Goal: Information Seeking & Learning: Learn about a topic

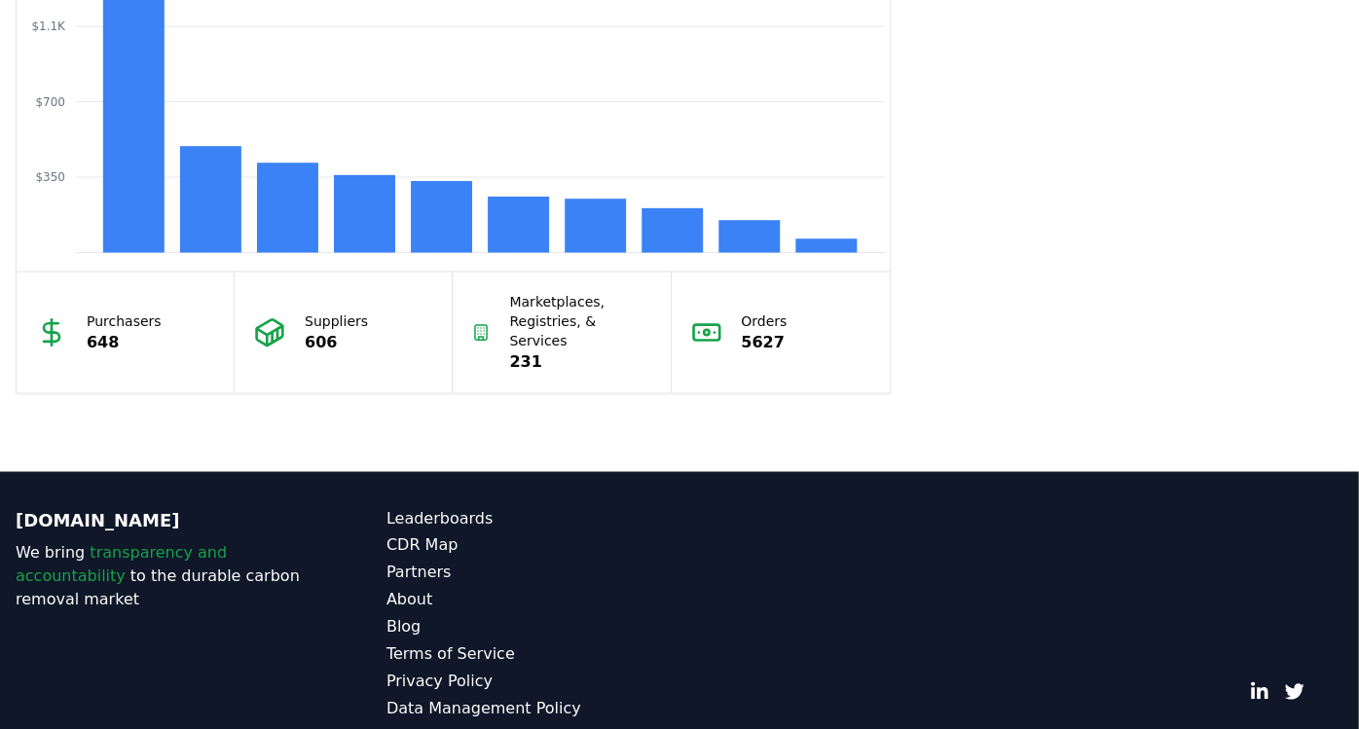
scroll to position [1798, 0]
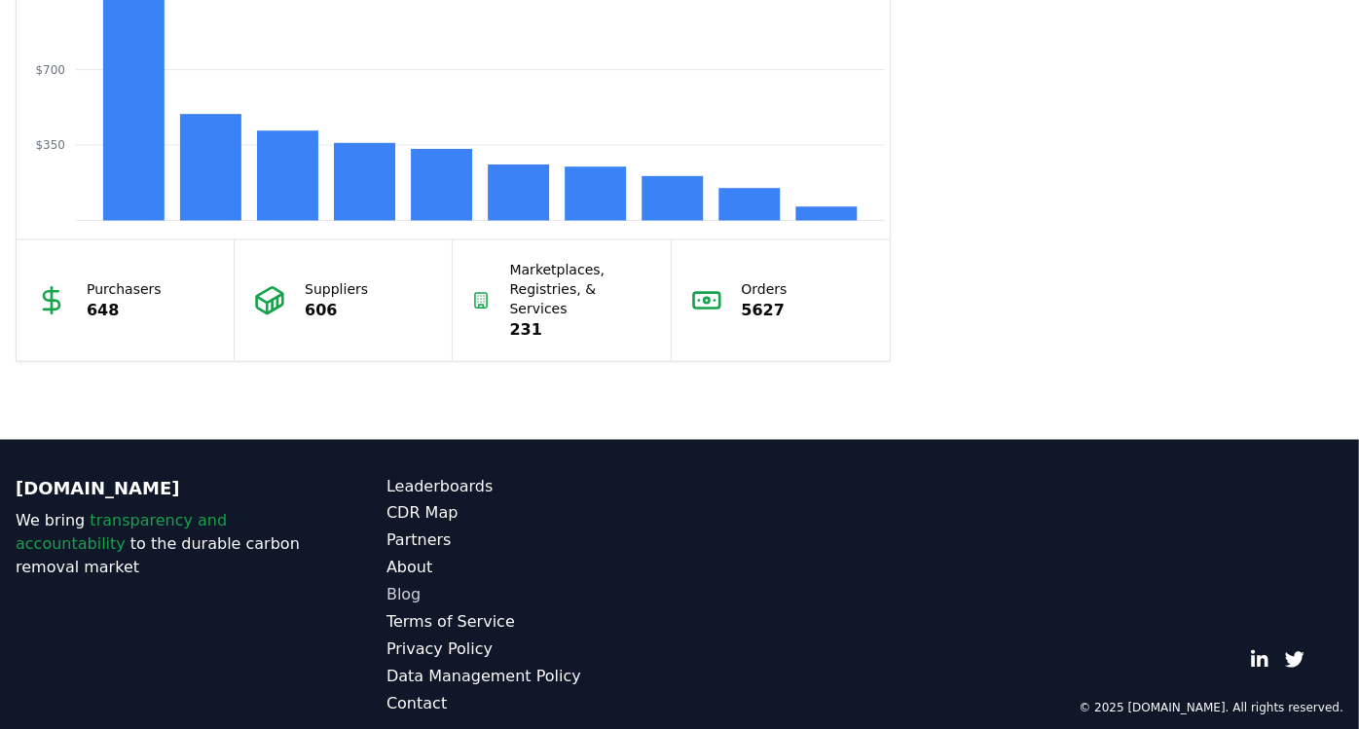
click at [405, 584] on link "Blog" at bounding box center [532, 595] width 293 height 23
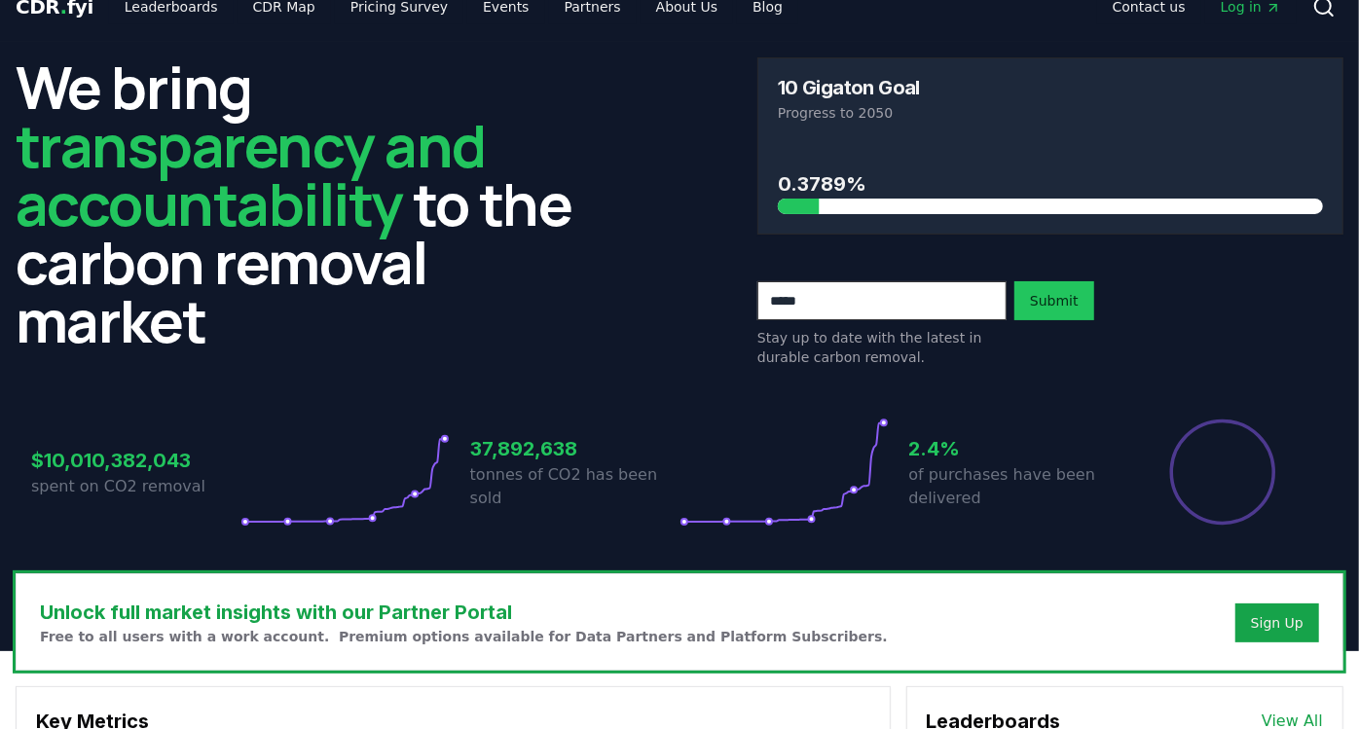
scroll to position [0, 0]
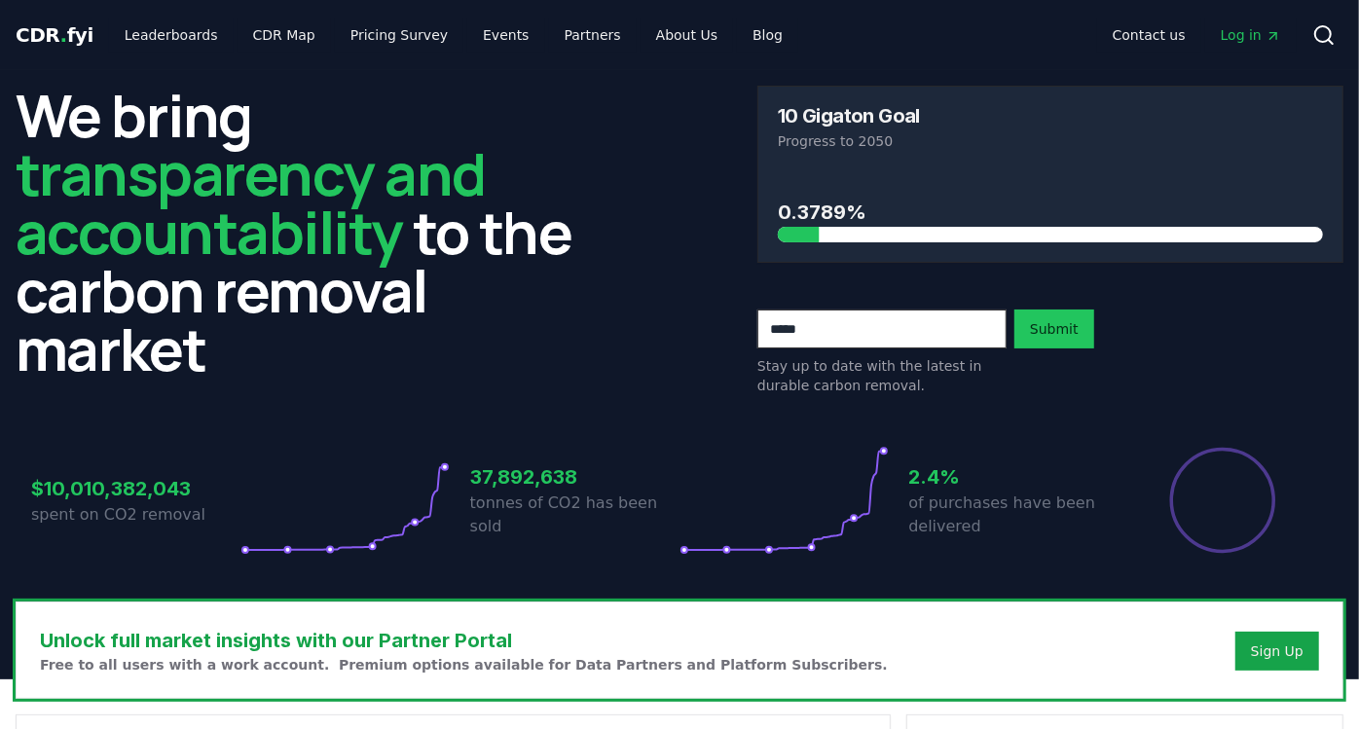
click at [605, 484] on h3 "37,892,638" at bounding box center [574, 476] width 209 height 29
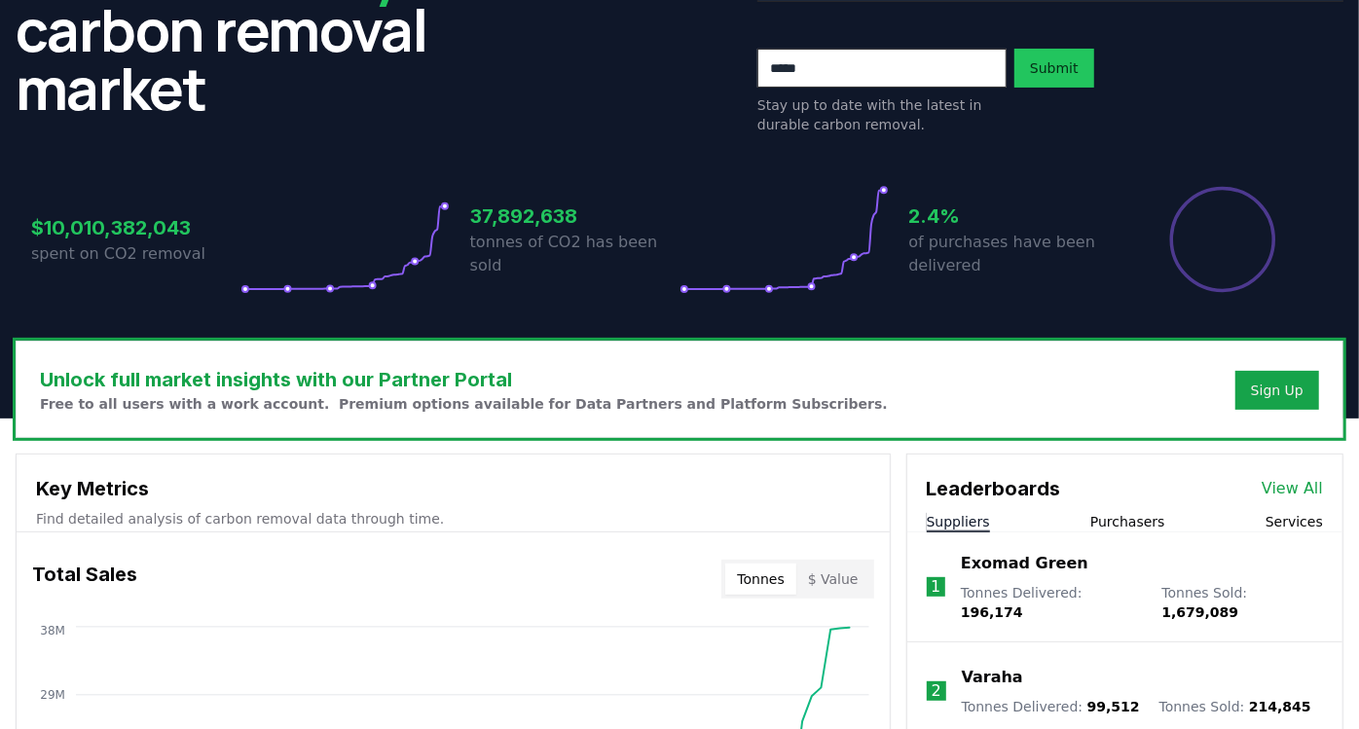
scroll to position [540, 0]
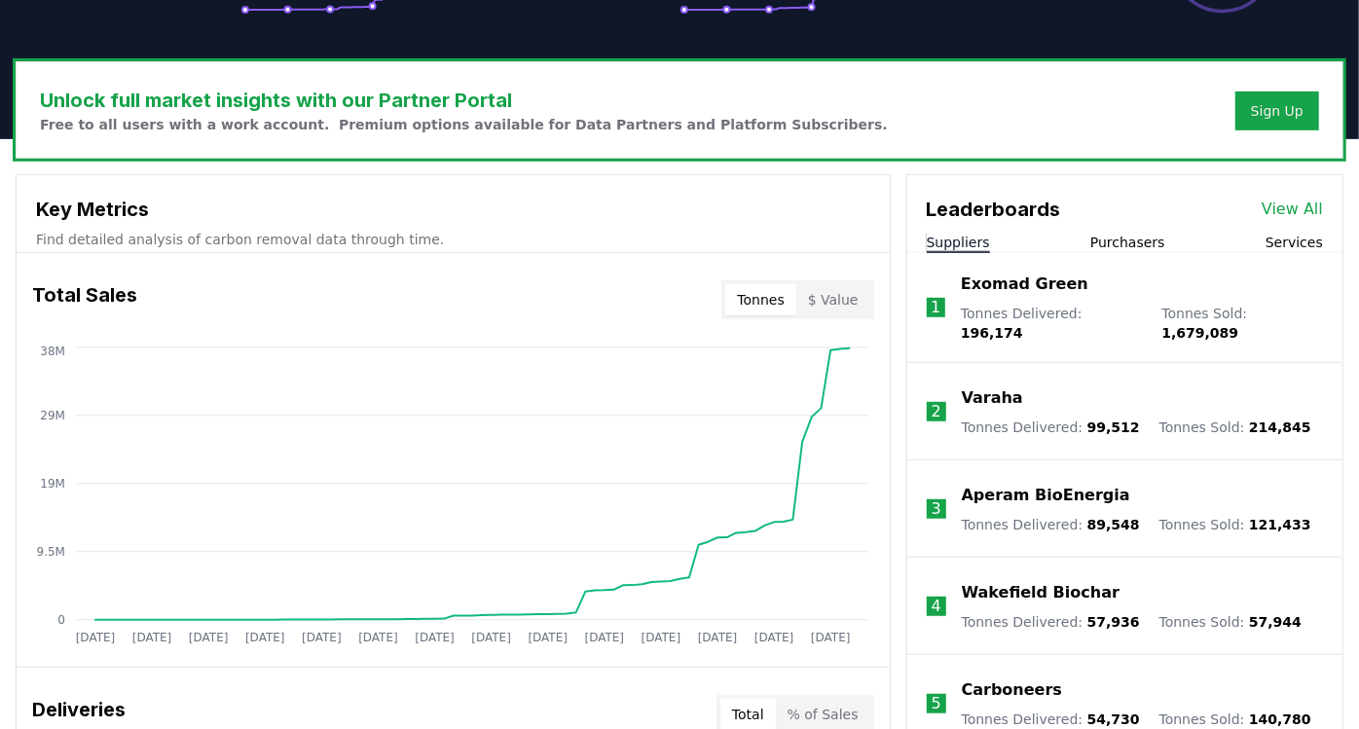
click at [839, 302] on button "$ Value" at bounding box center [833, 299] width 74 height 31
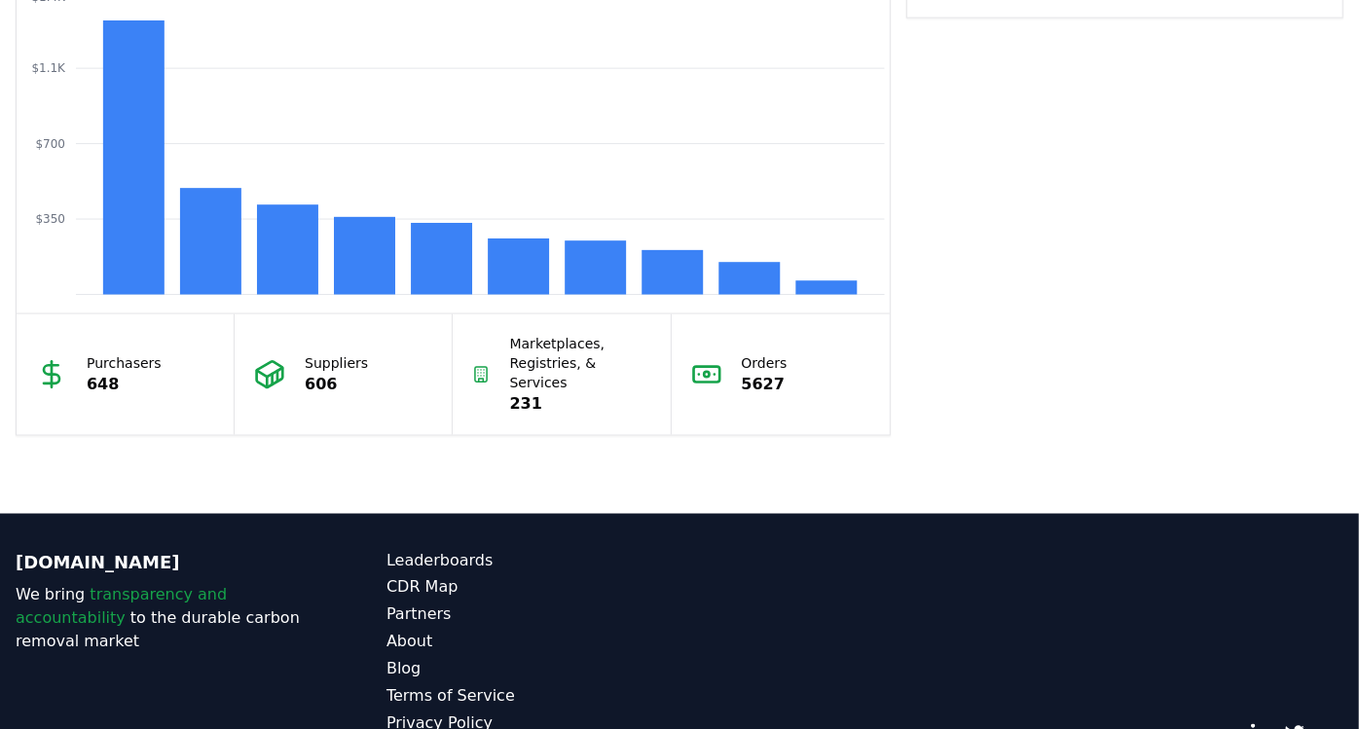
scroll to position [1690, 0]
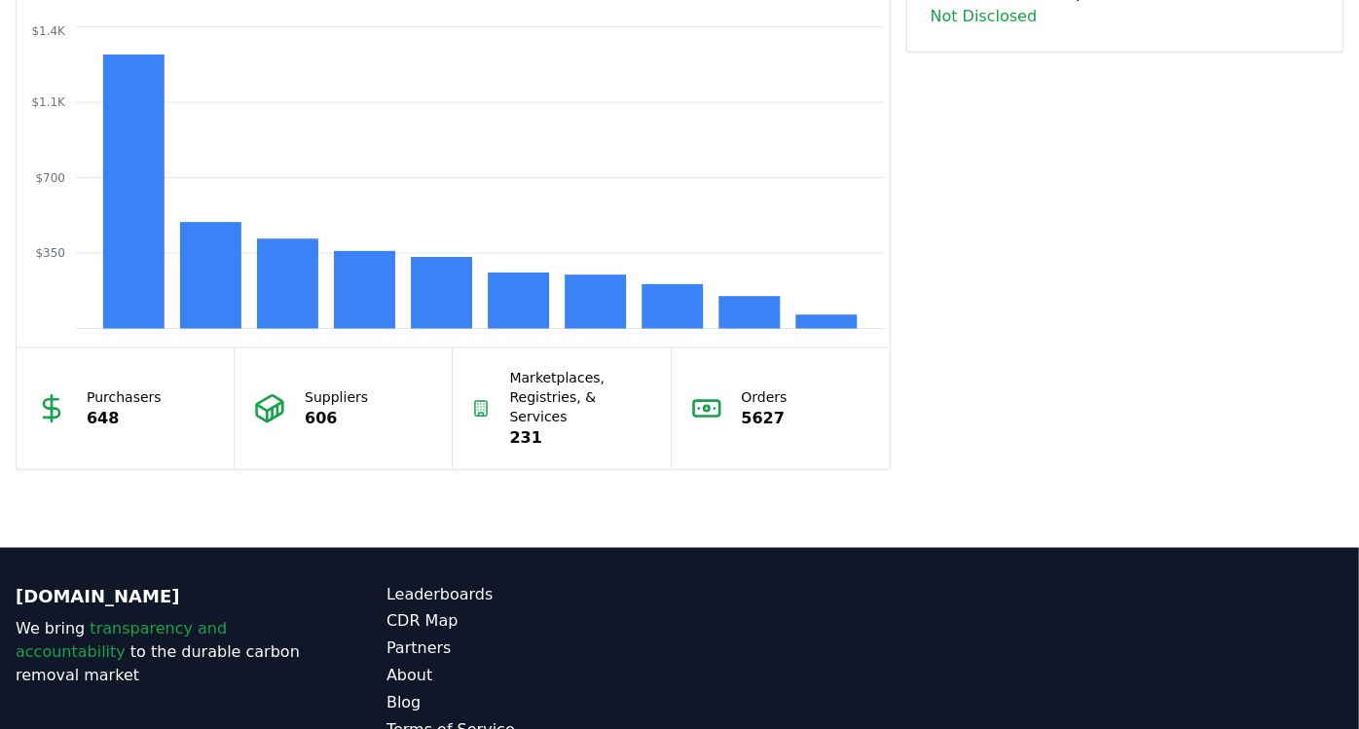
click at [166, 409] on div "Purchasers 648" at bounding box center [126, 409] width 218 height 121
drag, startPoint x: 153, startPoint y: 384, endPoint x: 115, endPoint y: 389, distance: 38.4
click at [115, 389] on div "Purchasers 648" at bounding box center [126, 409] width 218 height 121
drag, startPoint x: 115, startPoint y: 389, endPoint x: 114, endPoint y: 413, distance: 23.4
click at [114, 413] on p "648" at bounding box center [124, 418] width 75 height 23
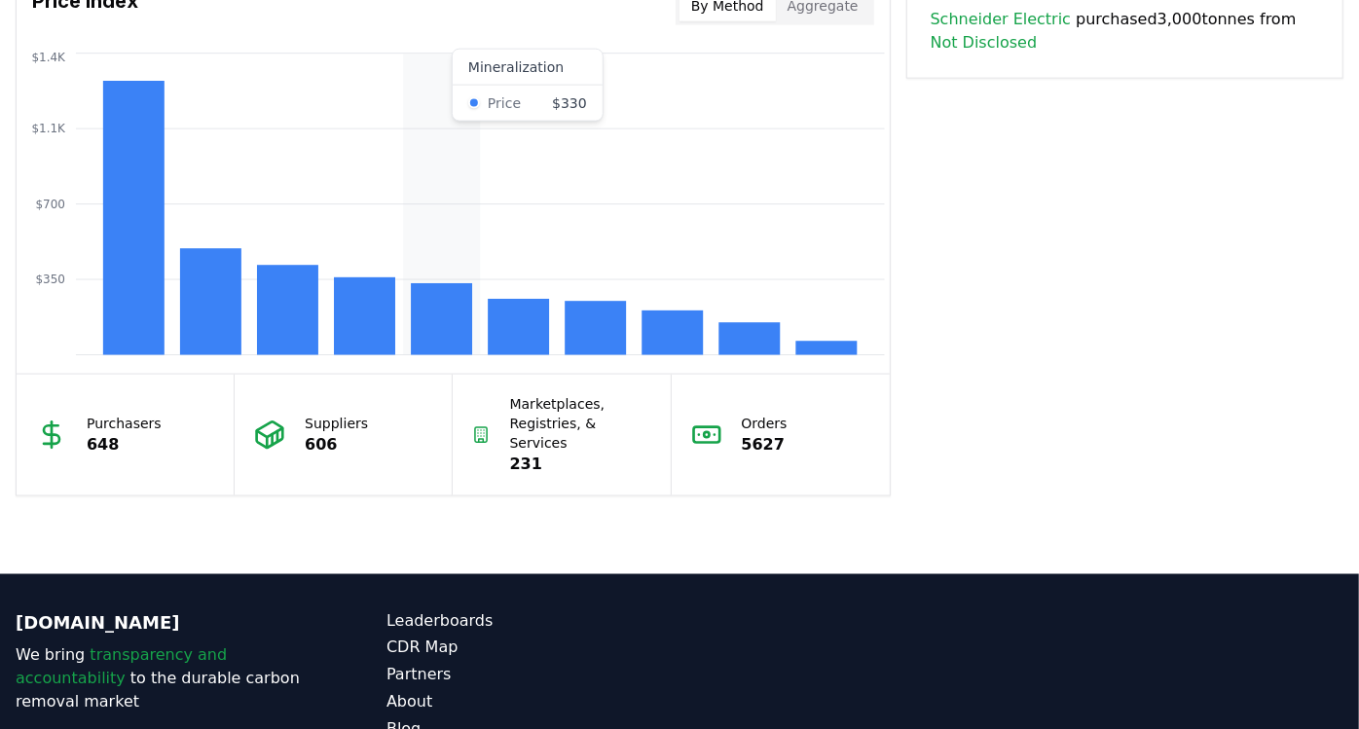
scroll to position [1798, 0]
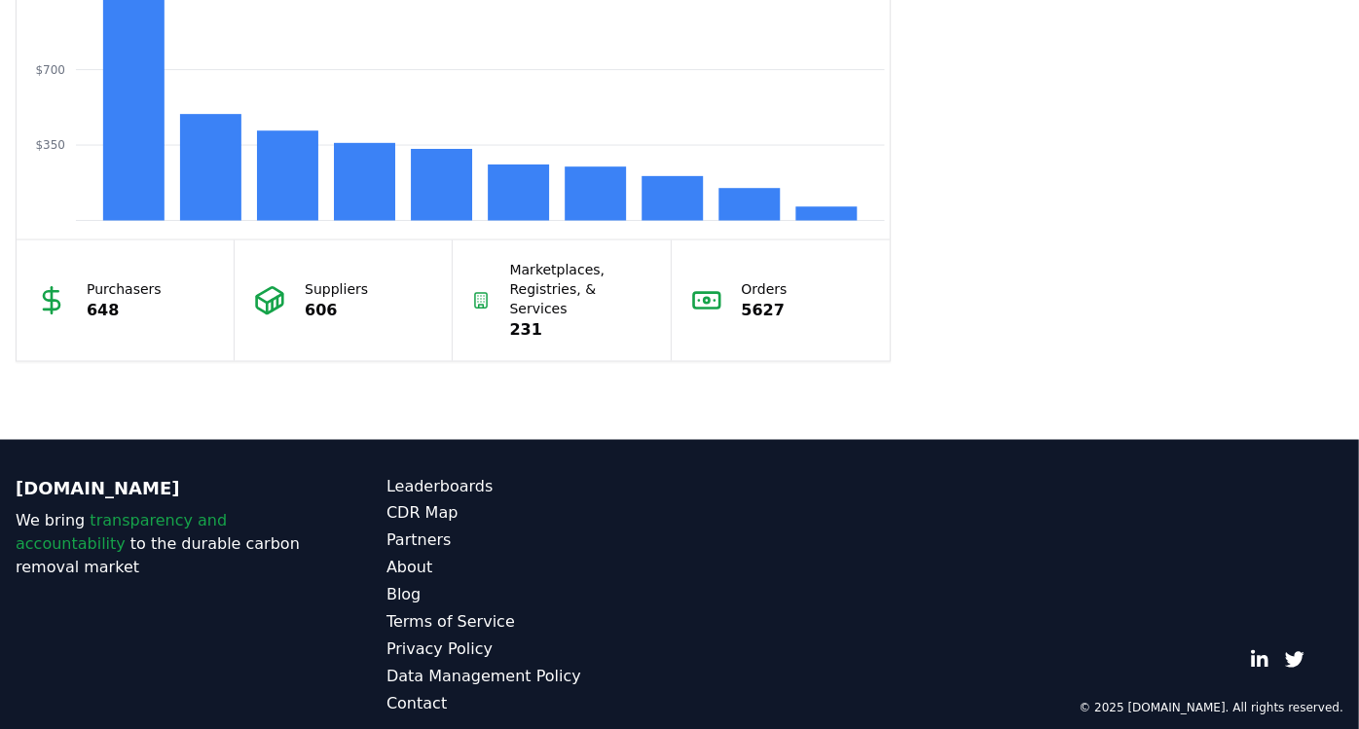
click at [321, 258] on div "Suppliers 606" at bounding box center [344, 300] width 218 height 121
click at [320, 279] on p "Suppliers" at bounding box center [336, 288] width 63 height 19
click at [317, 300] on p "606" at bounding box center [336, 310] width 63 height 23
click at [317, 309] on p "606" at bounding box center [336, 310] width 63 height 23
click at [317, 316] on div "Suppliers 606" at bounding box center [344, 300] width 218 height 121
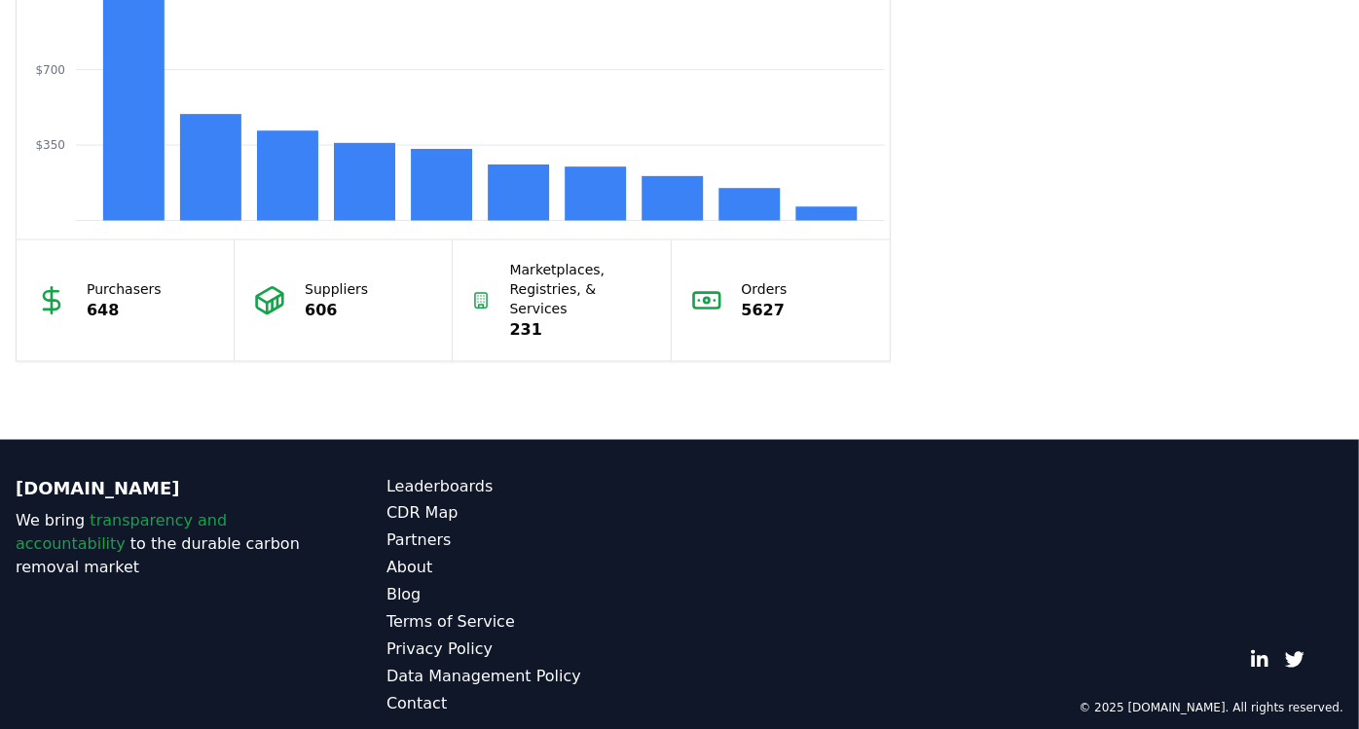
click at [323, 316] on div "Suppliers 606" at bounding box center [344, 300] width 218 height 121
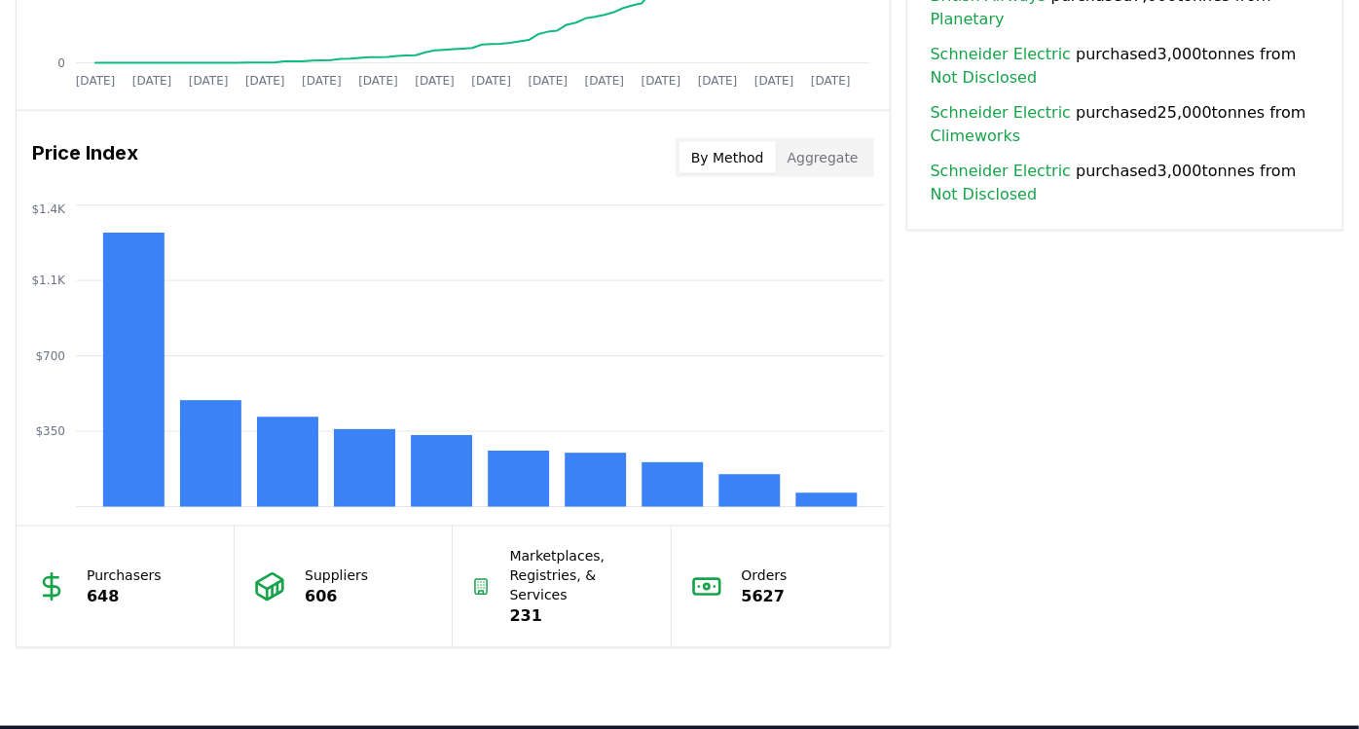
scroll to position [1365, 0]
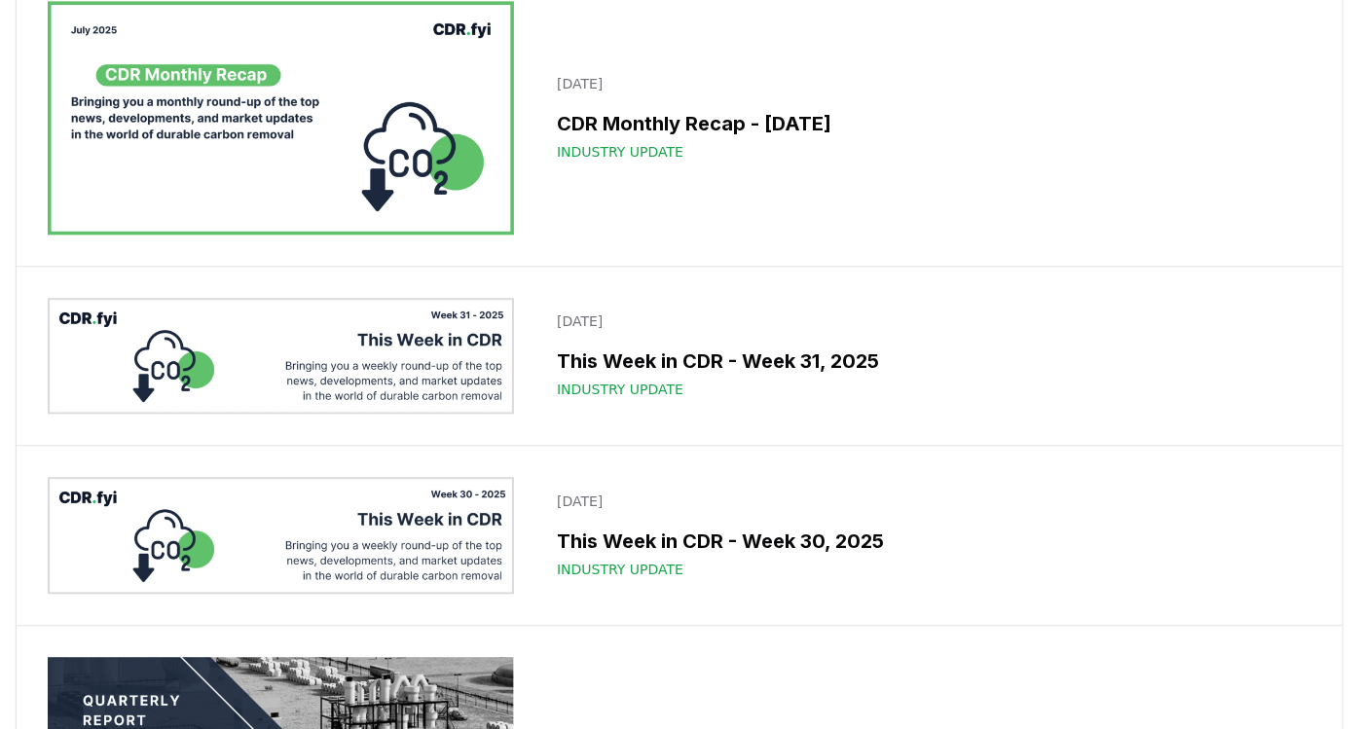
scroll to position [3461, 0]
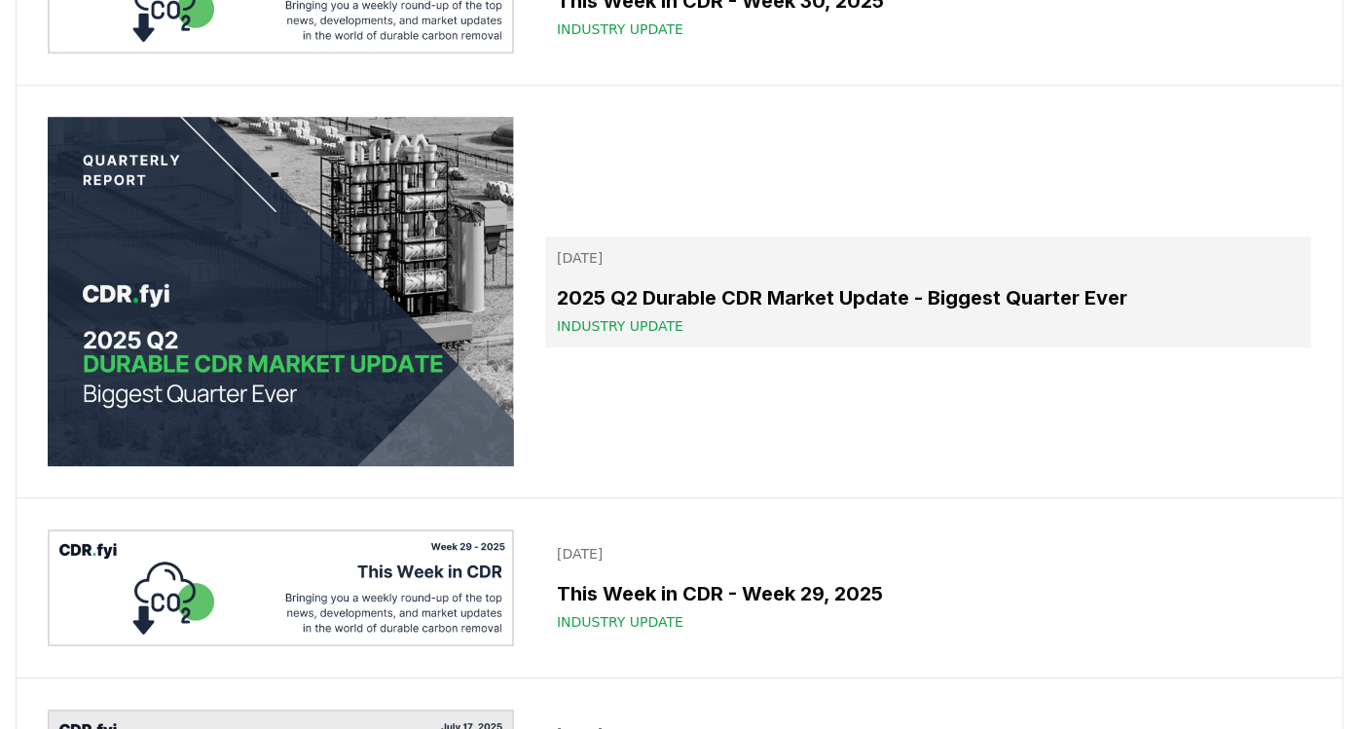
click at [928, 295] on h3 "2025 Q2 Durable CDR Market Update - Biggest Quarter Ever" at bounding box center [928, 297] width 743 height 29
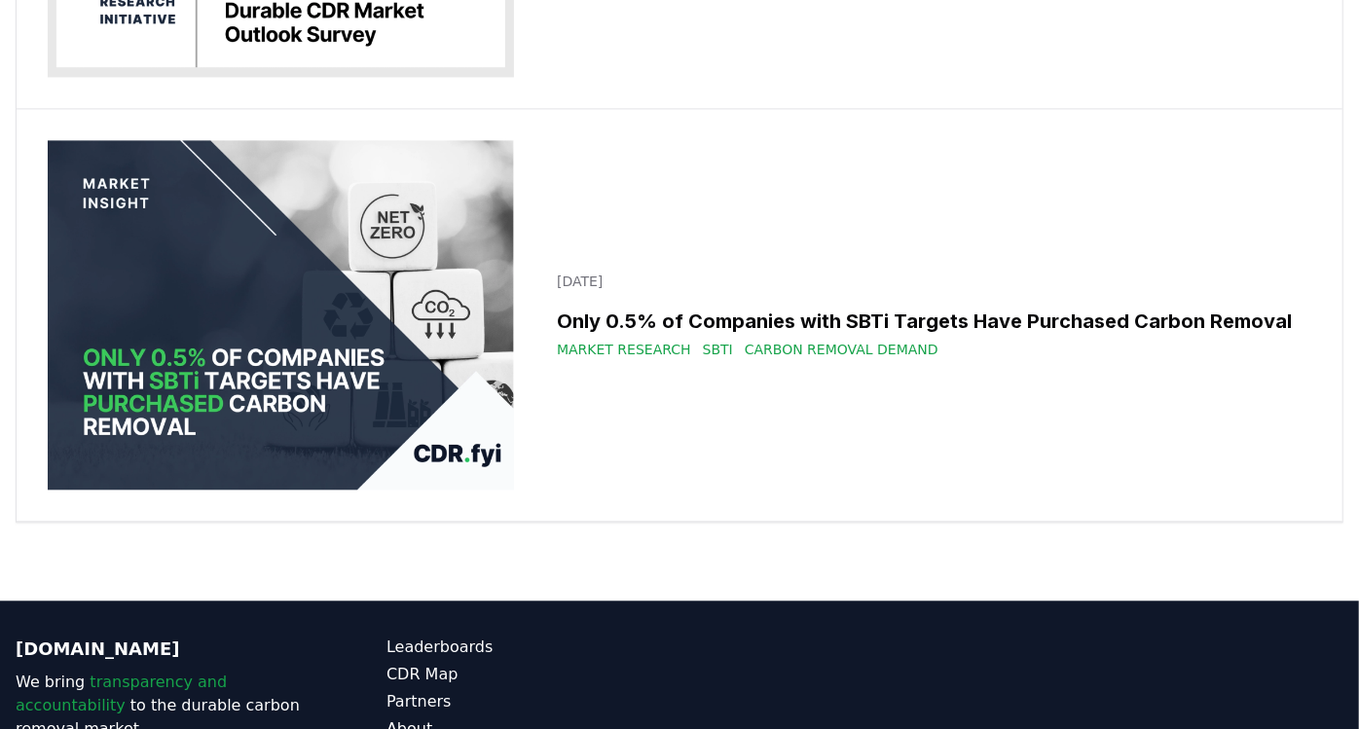
scroll to position [39404, 0]
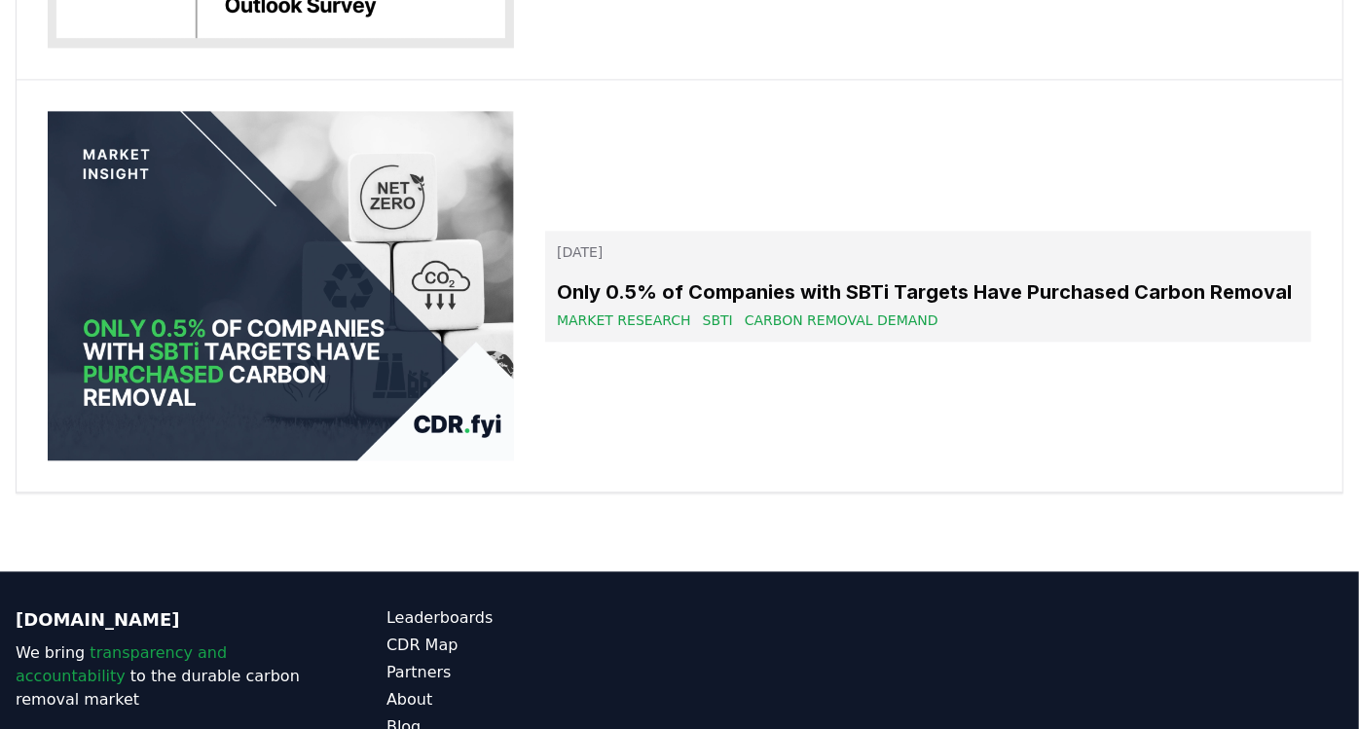
click at [672, 311] on span "Market Research" at bounding box center [624, 320] width 134 height 19
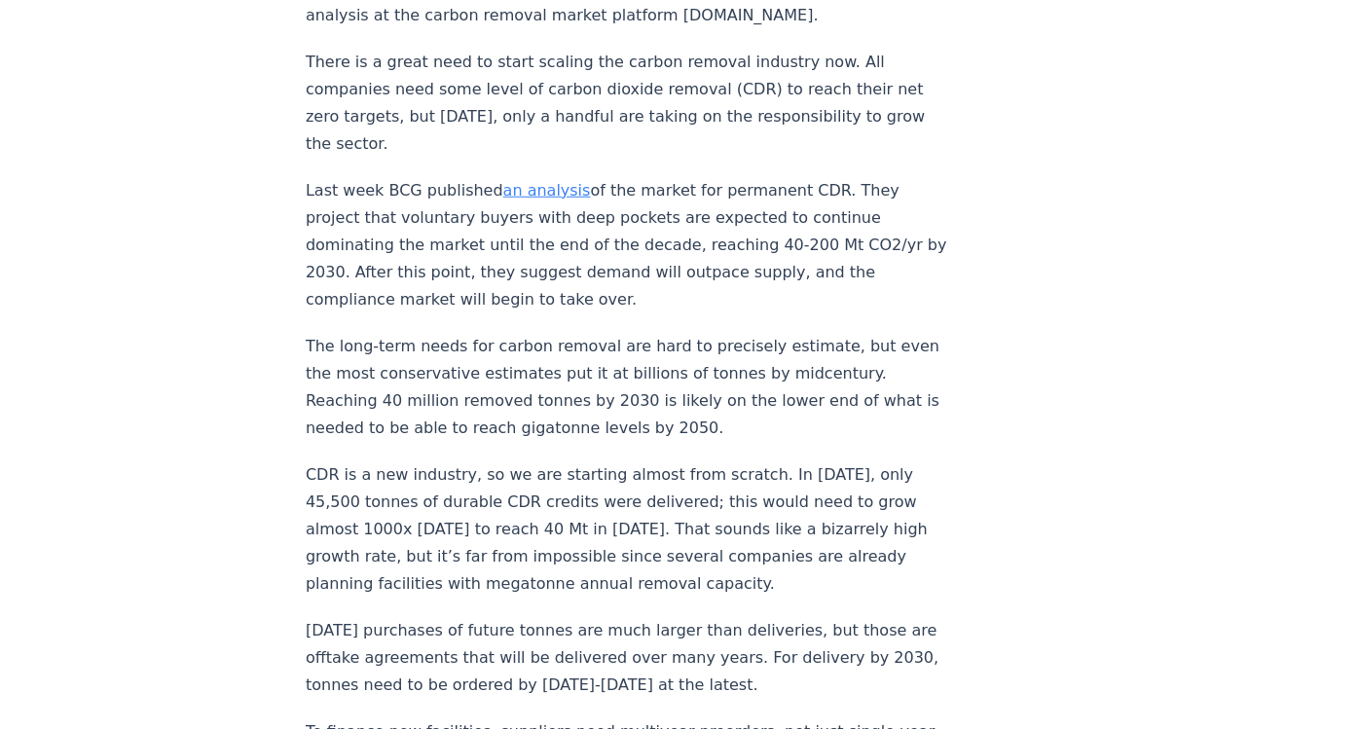
scroll to position [432, 0]
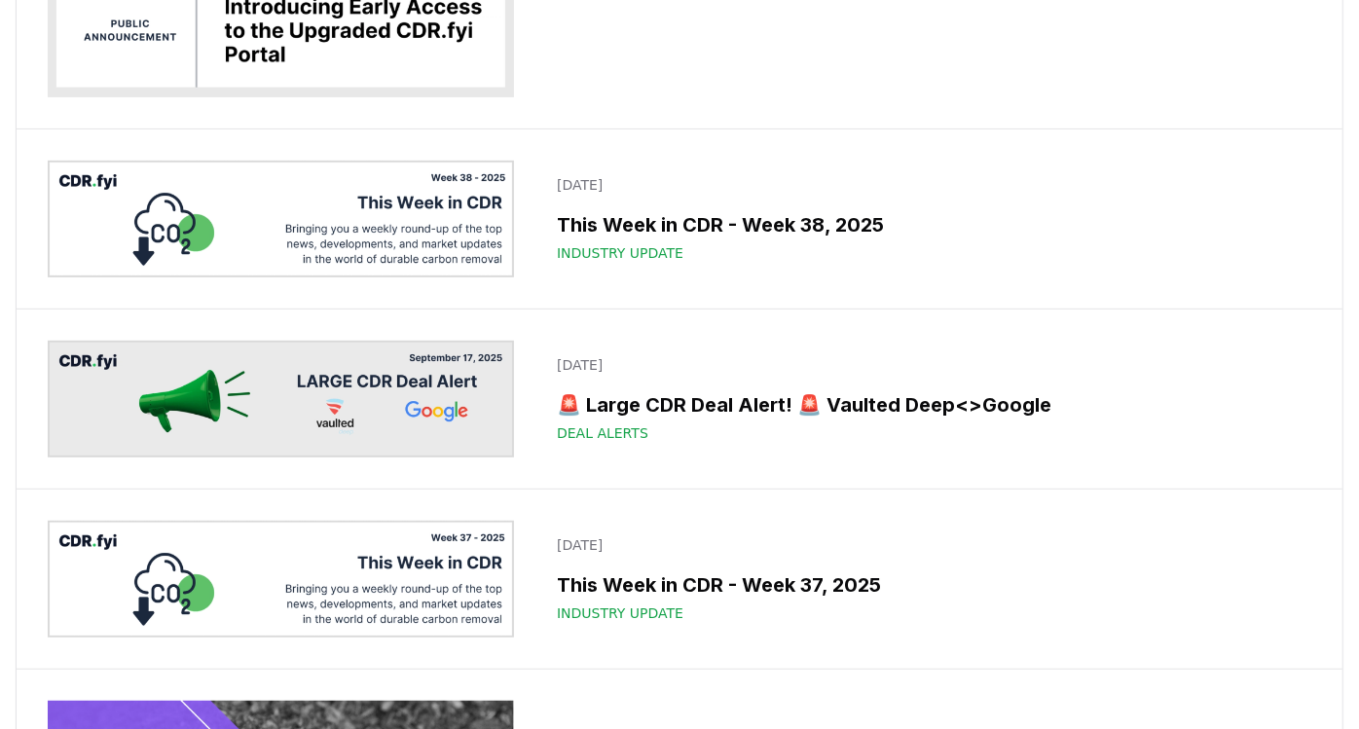
scroll to position [39404, 0]
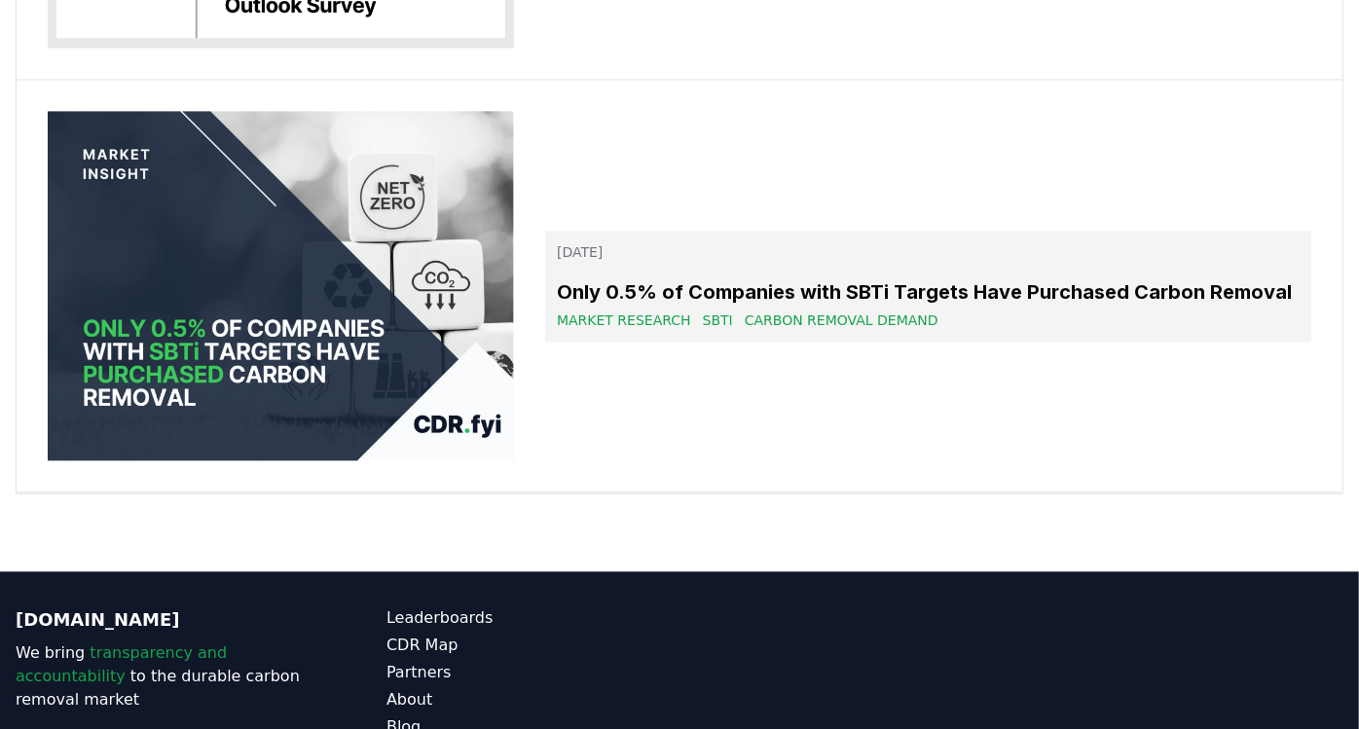
click at [789, 277] on h3 "Only 0.5% of Companies with SBTi Targets Have Purchased Carbon Removal" at bounding box center [928, 291] width 743 height 29
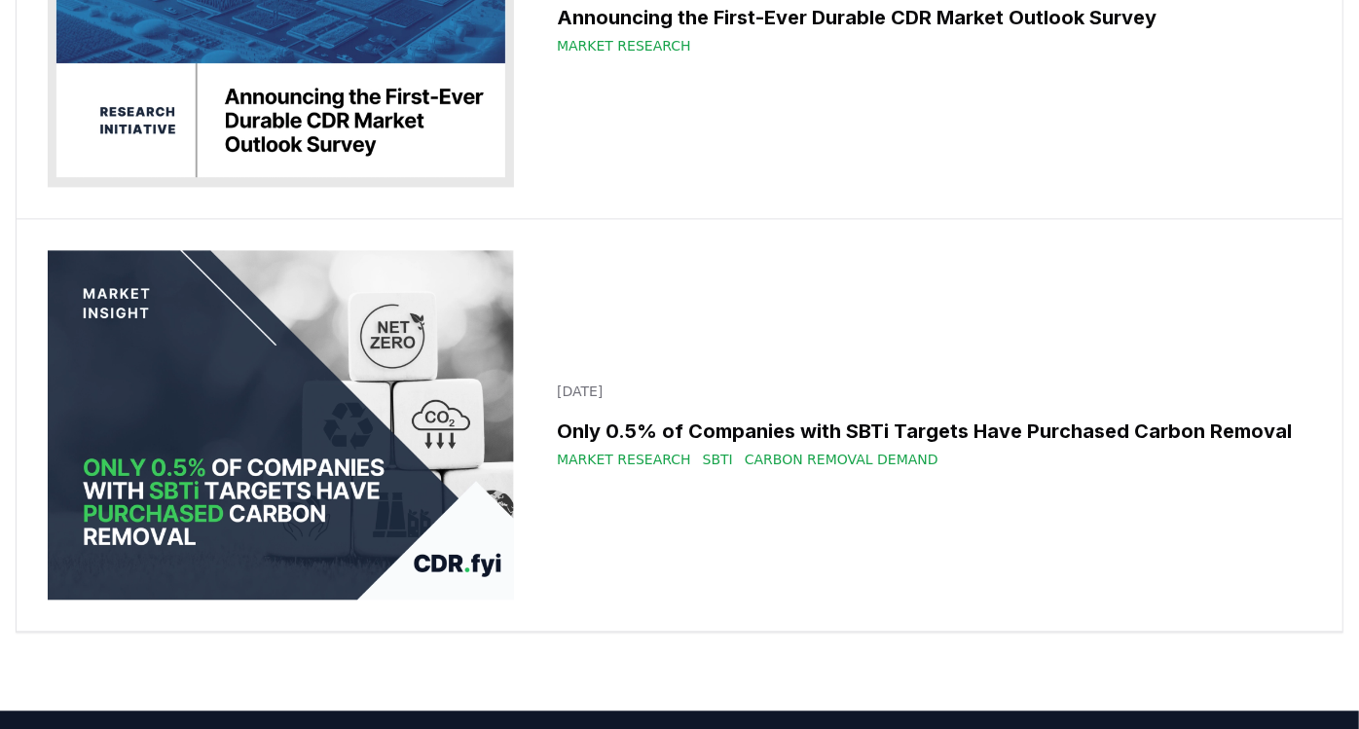
scroll to position [39080, 0]
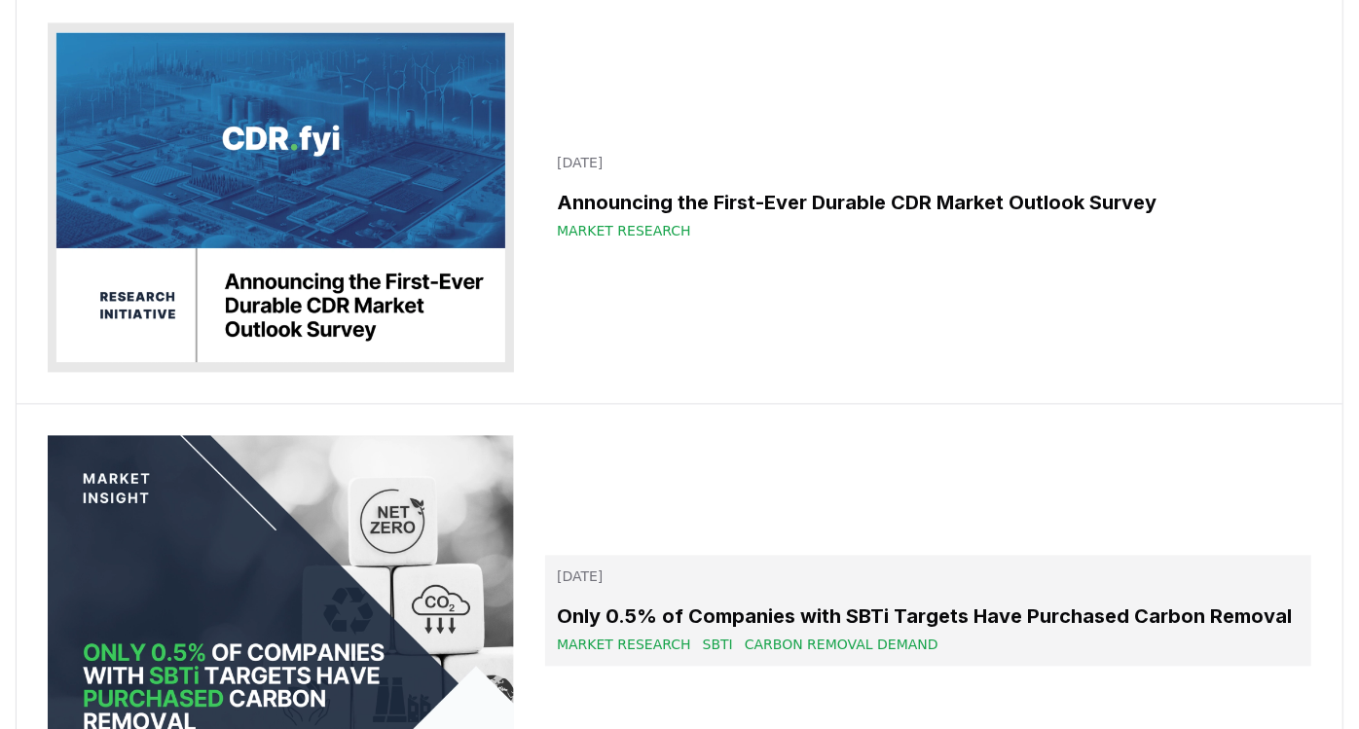
click at [753, 602] on h3 "Only 0.5% of Companies with SBTi Targets Have Purchased Carbon Removal" at bounding box center [928, 616] width 743 height 29
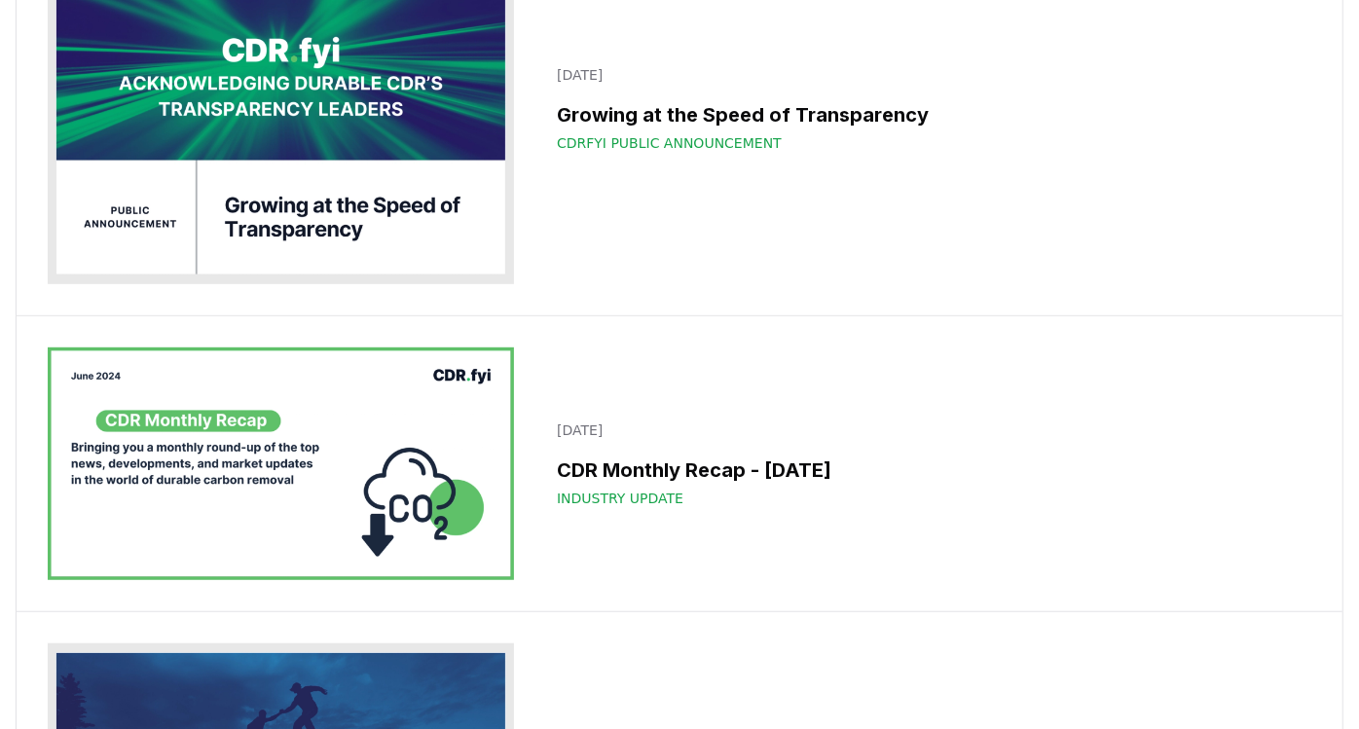
scroll to position [28062, 0]
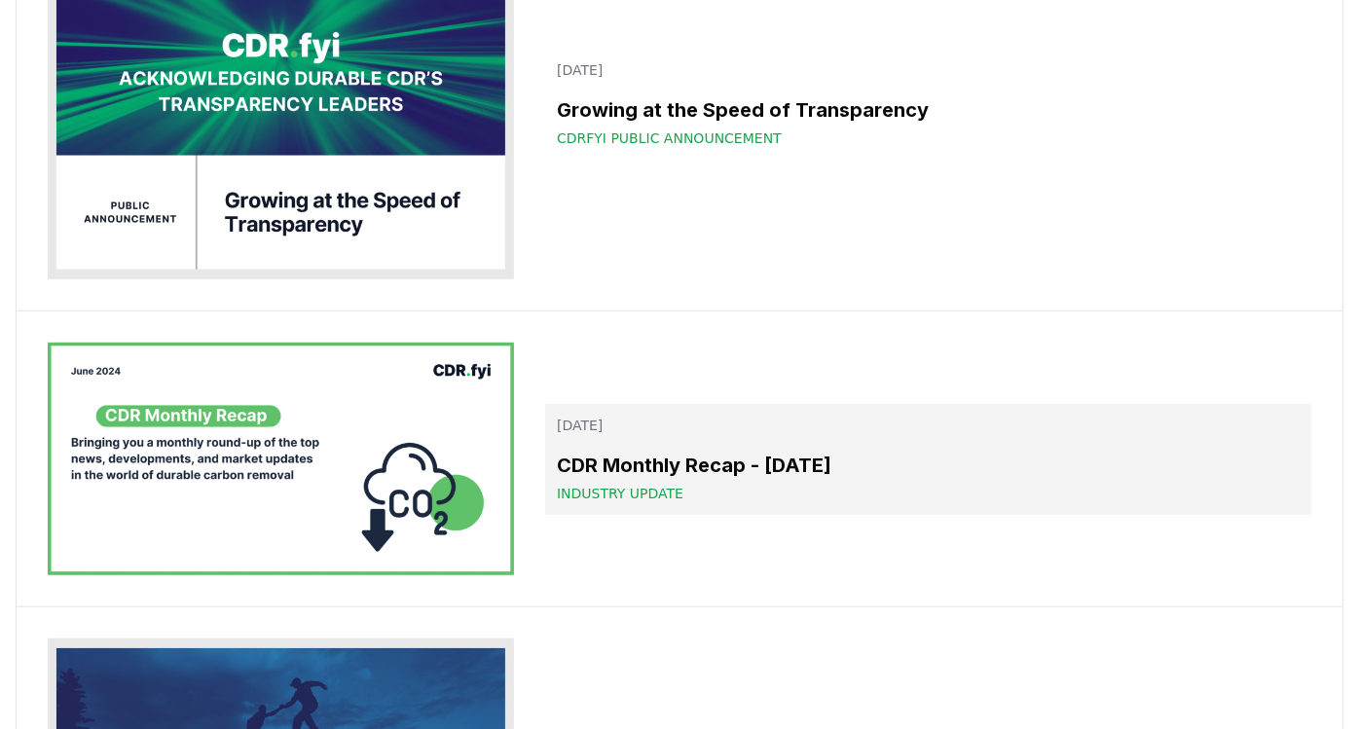
click at [792, 451] on h3 "CDR Monthly Recap - June 2024" at bounding box center [928, 465] width 743 height 29
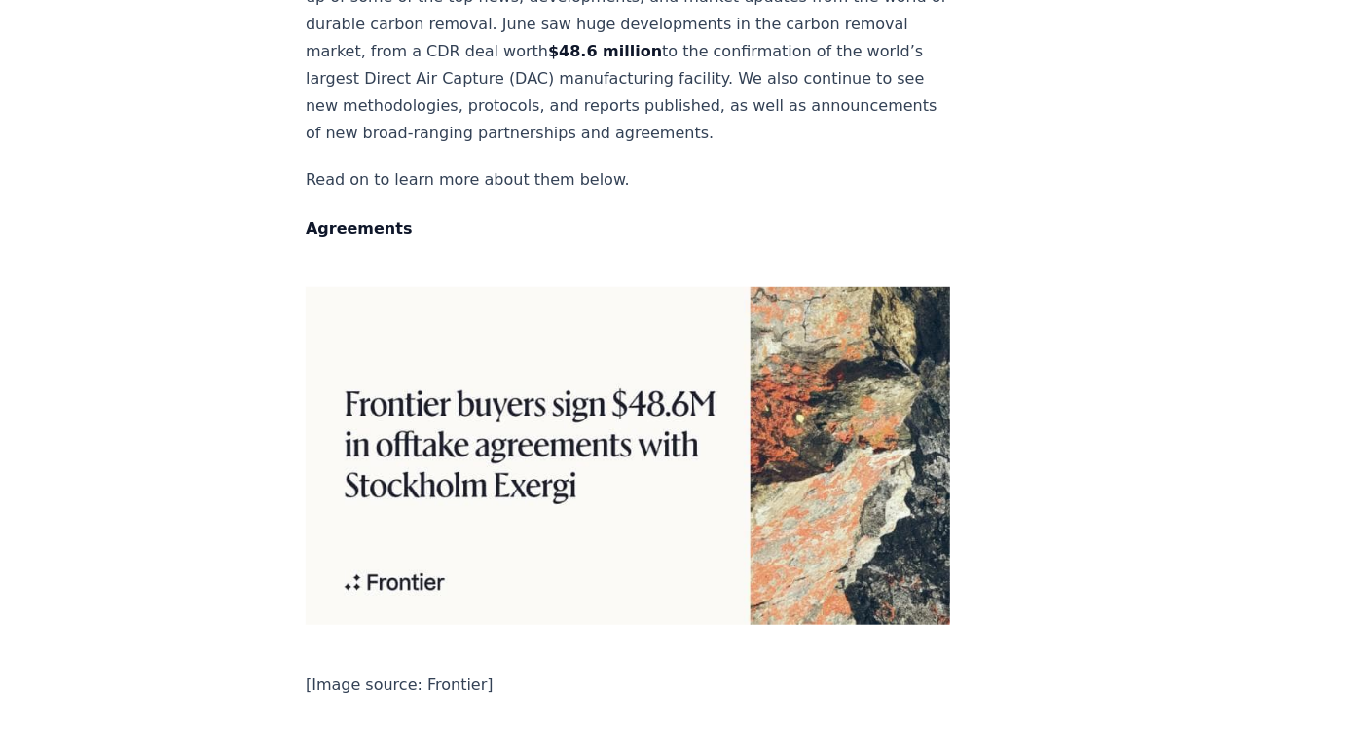
scroll to position [432, 0]
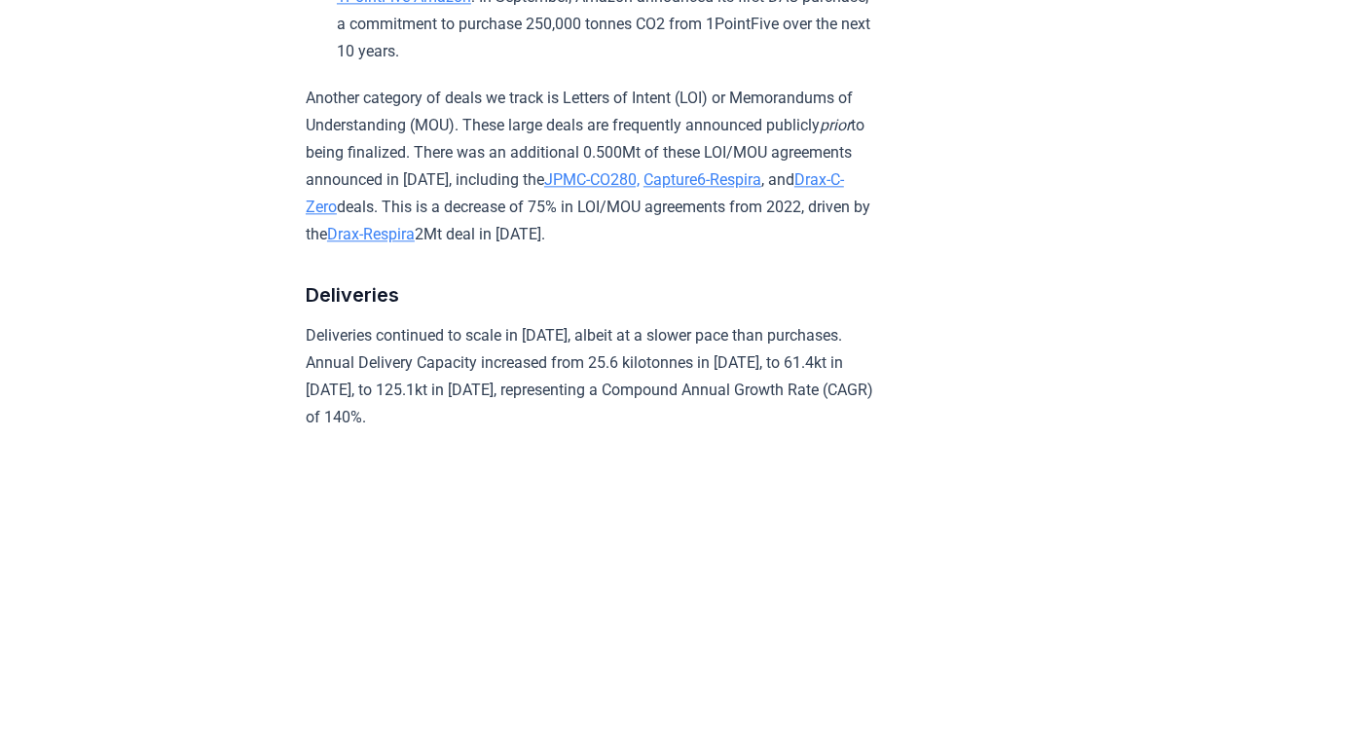
scroll to position [3029, 0]
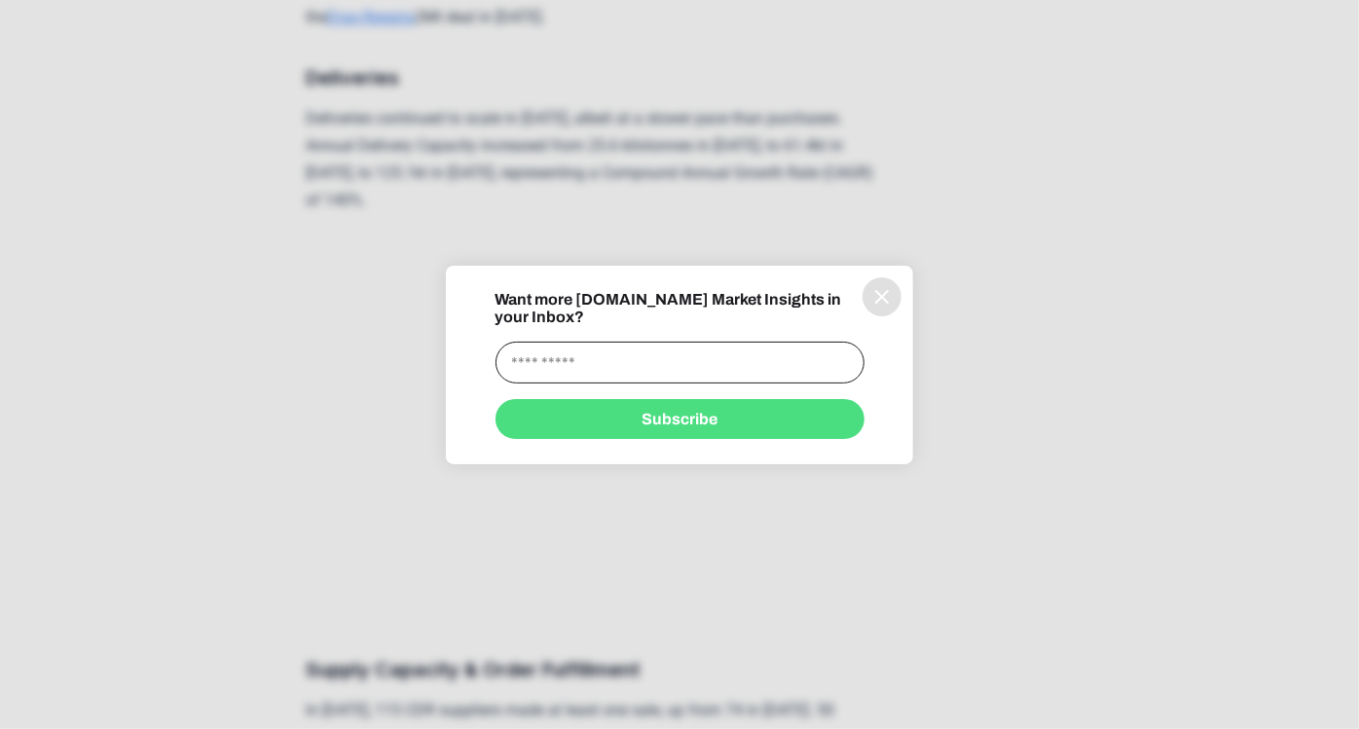
click at [902, 303] on div "Want more CDR.fyi Market Insights in your Inbox? Subscribe" at bounding box center [679, 365] width 467 height 148
click at [883, 303] on icon "information" at bounding box center [882, 297] width 12 height 12
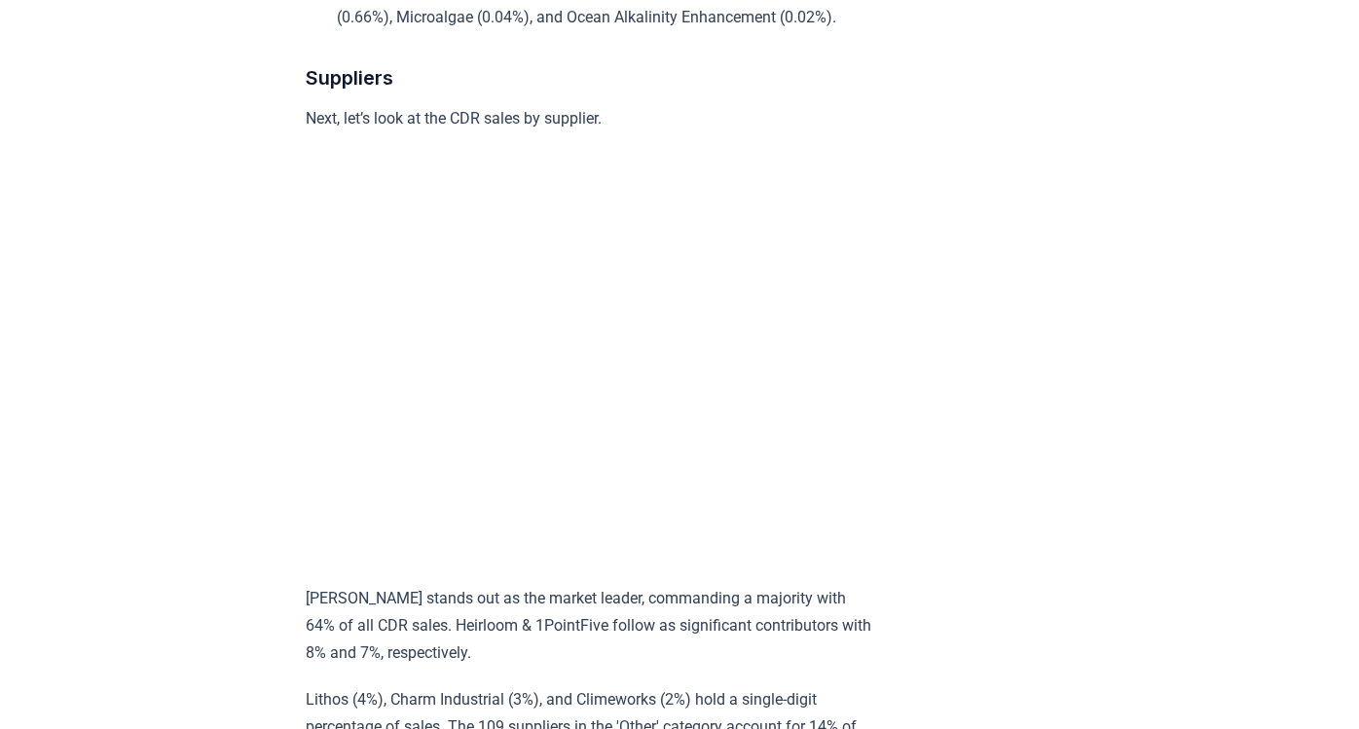
scroll to position [6165, 0]
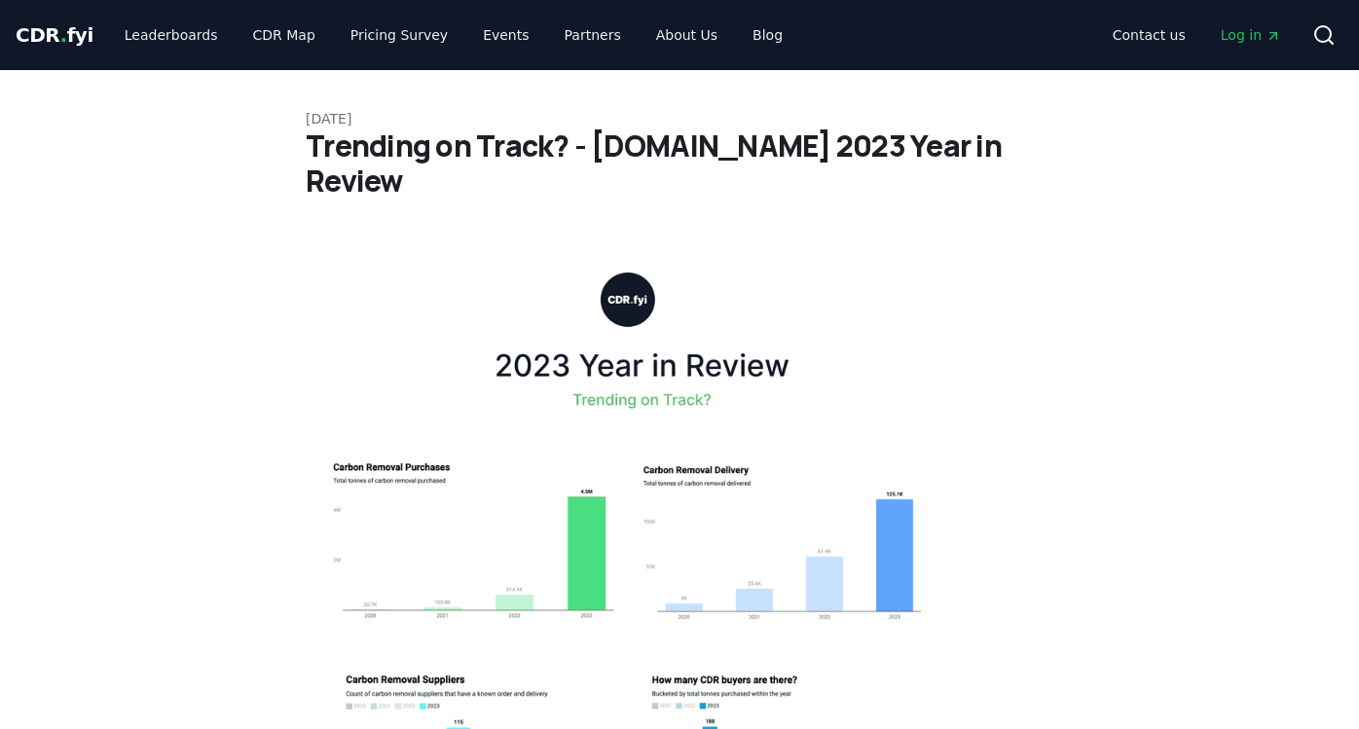
scroll to position [8328, 0]
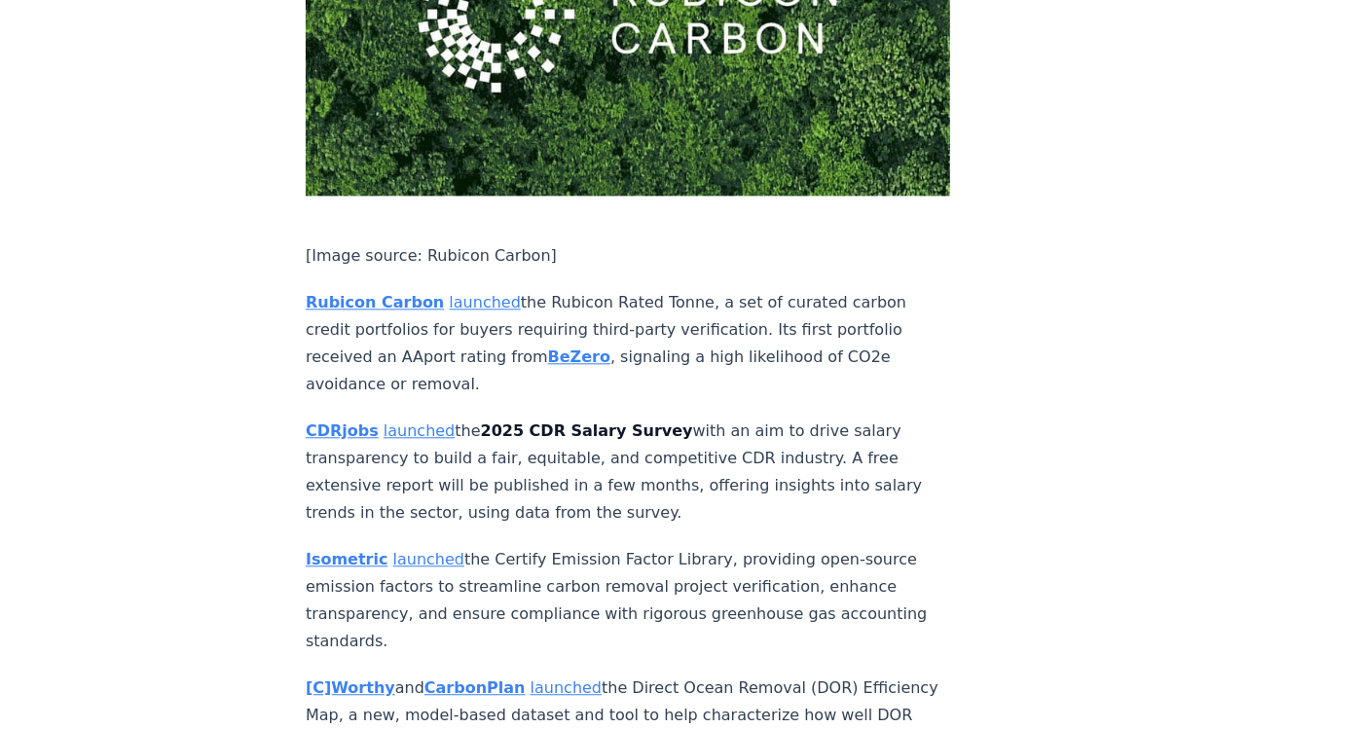
scroll to position [7571, 0]
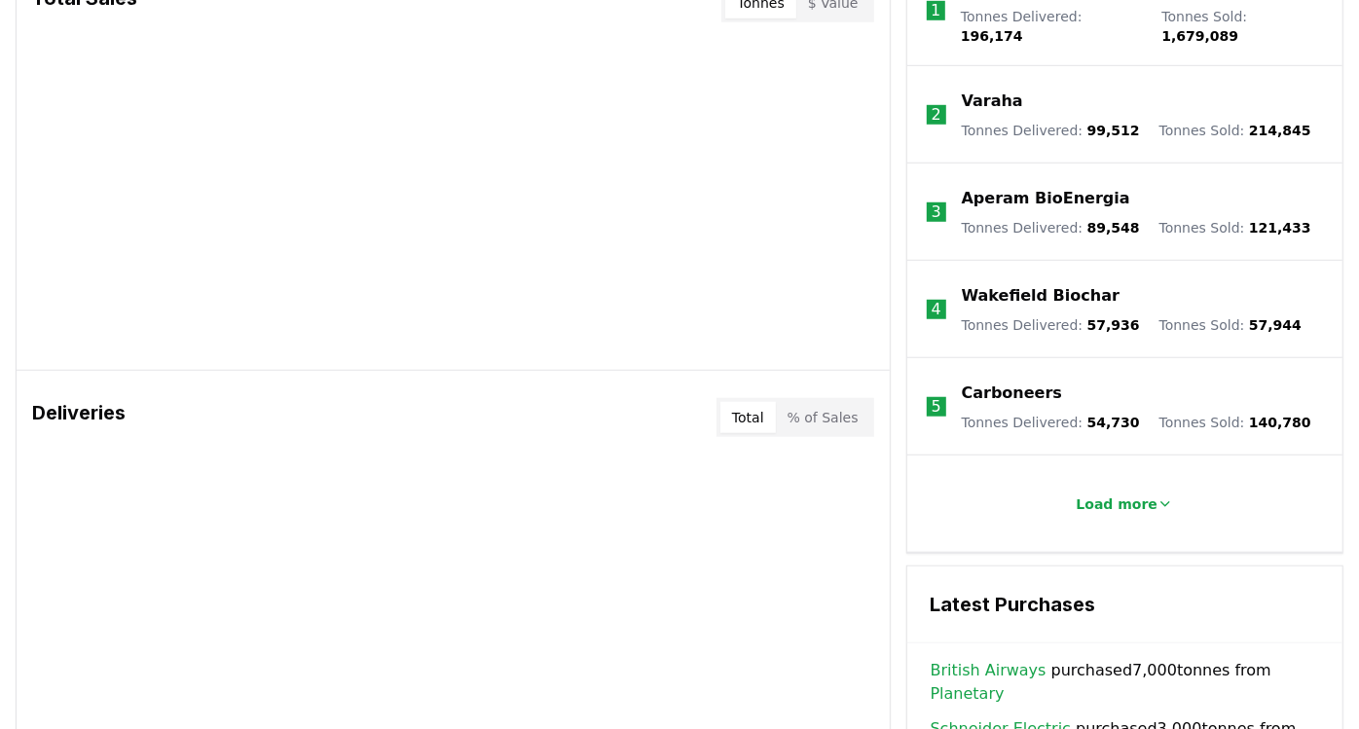
scroll to position [756, 0]
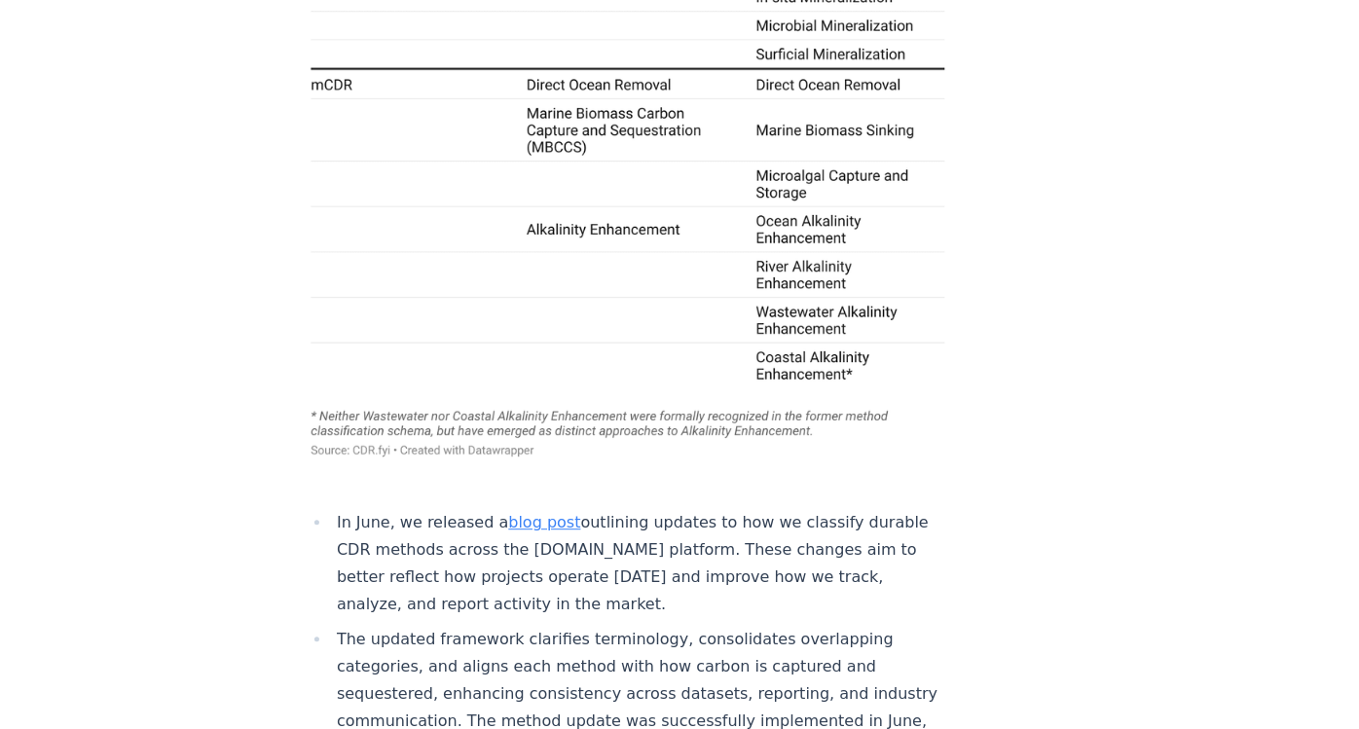
scroll to position [12546, 0]
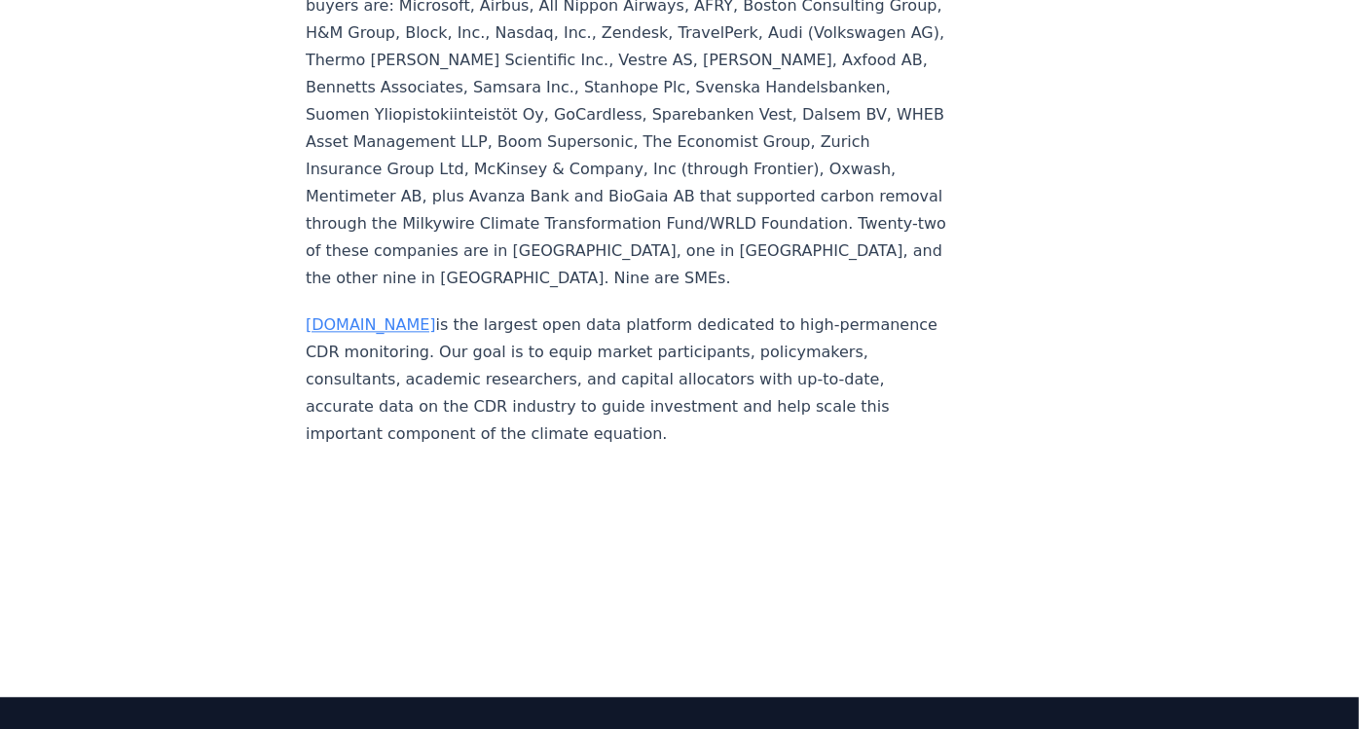
scroll to position [2581, 0]
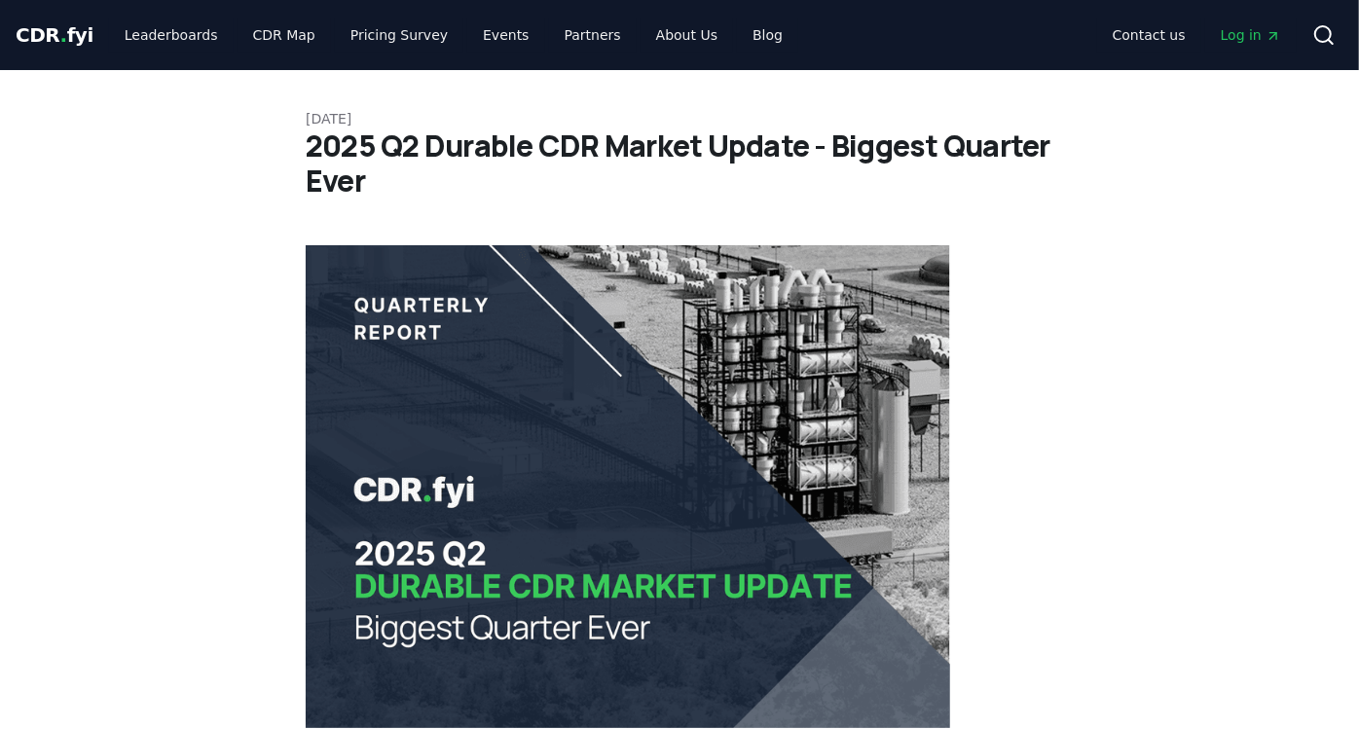
click at [87, 33] on div "CDR . fyi Leaderboards CDR Map Pricing Survey Events Partners About Us Blog" at bounding box center [407, 35] width 783 height 35
click at [81, 36] on span "CDR . fyi" at bounding box center [55, 34] width 78 height 23
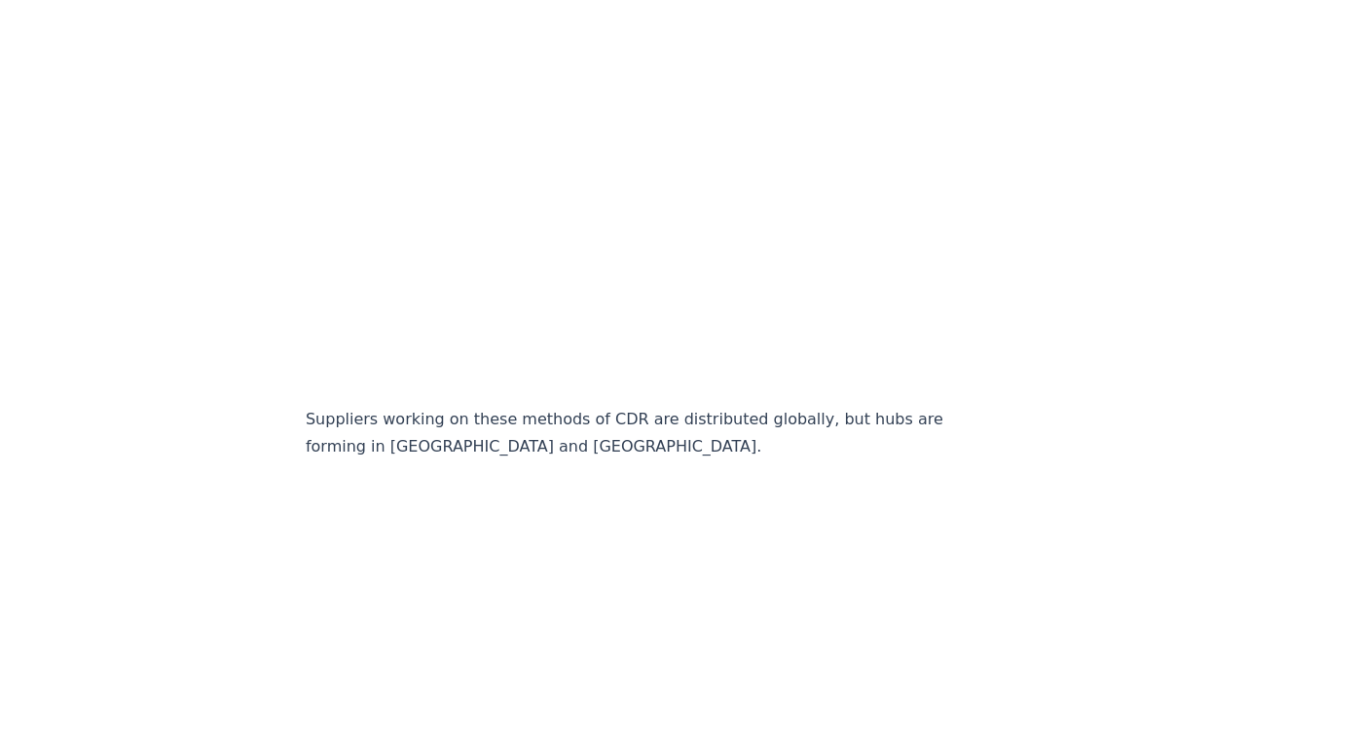
scroll to position [3569, 0]
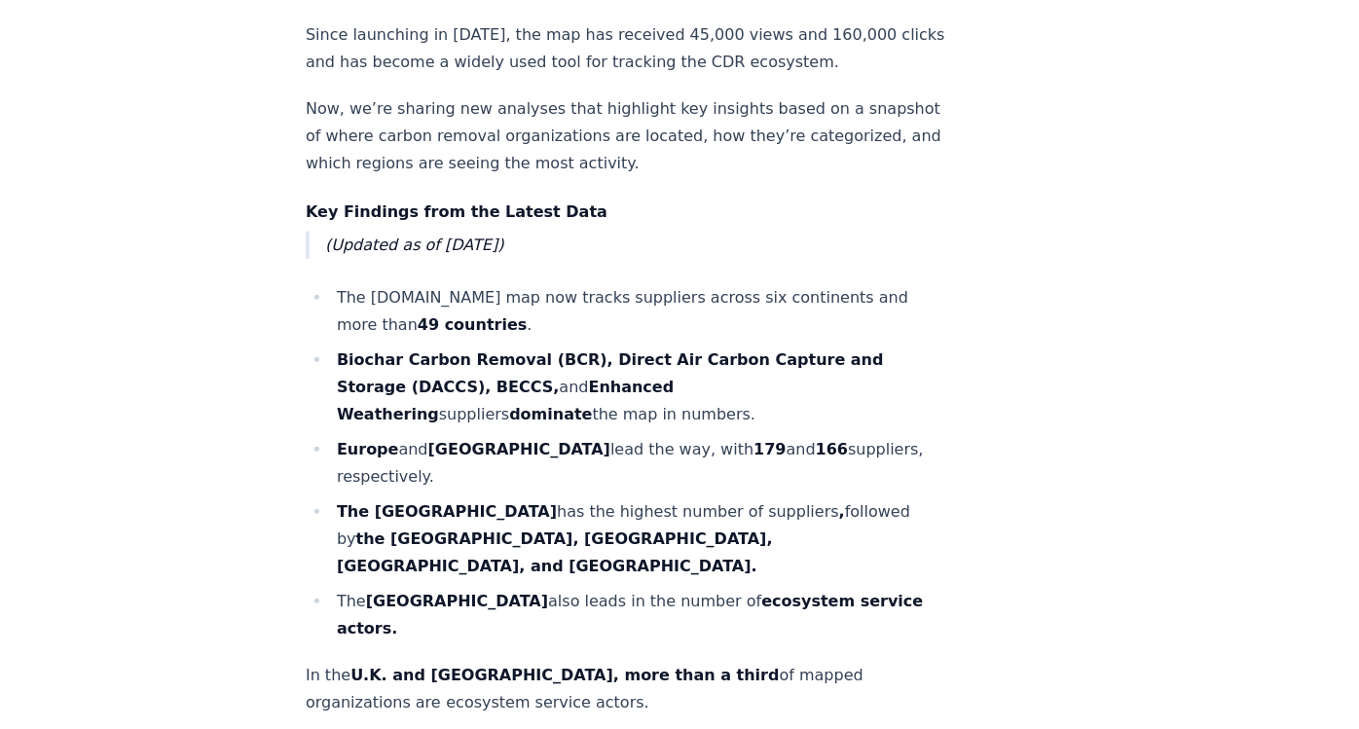
scroll to position [1082, 0]
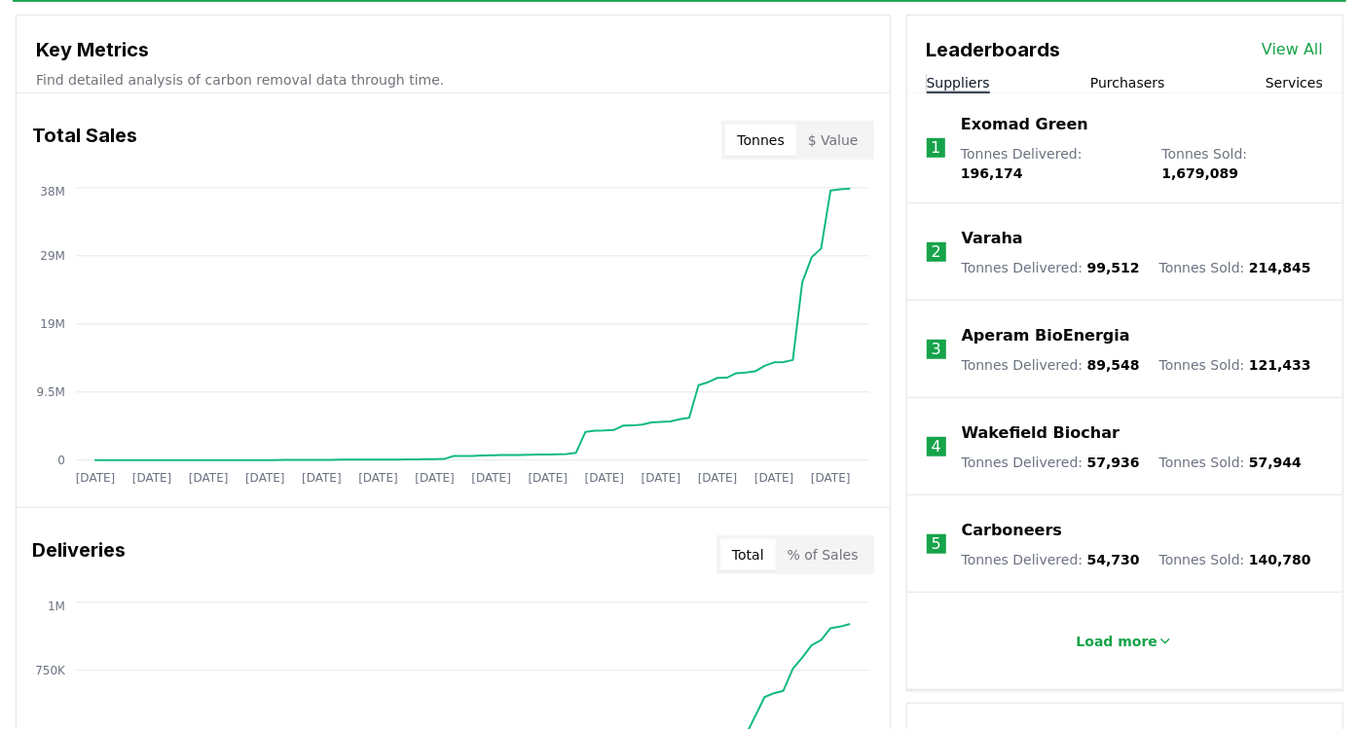
scroll to position [756, 0]
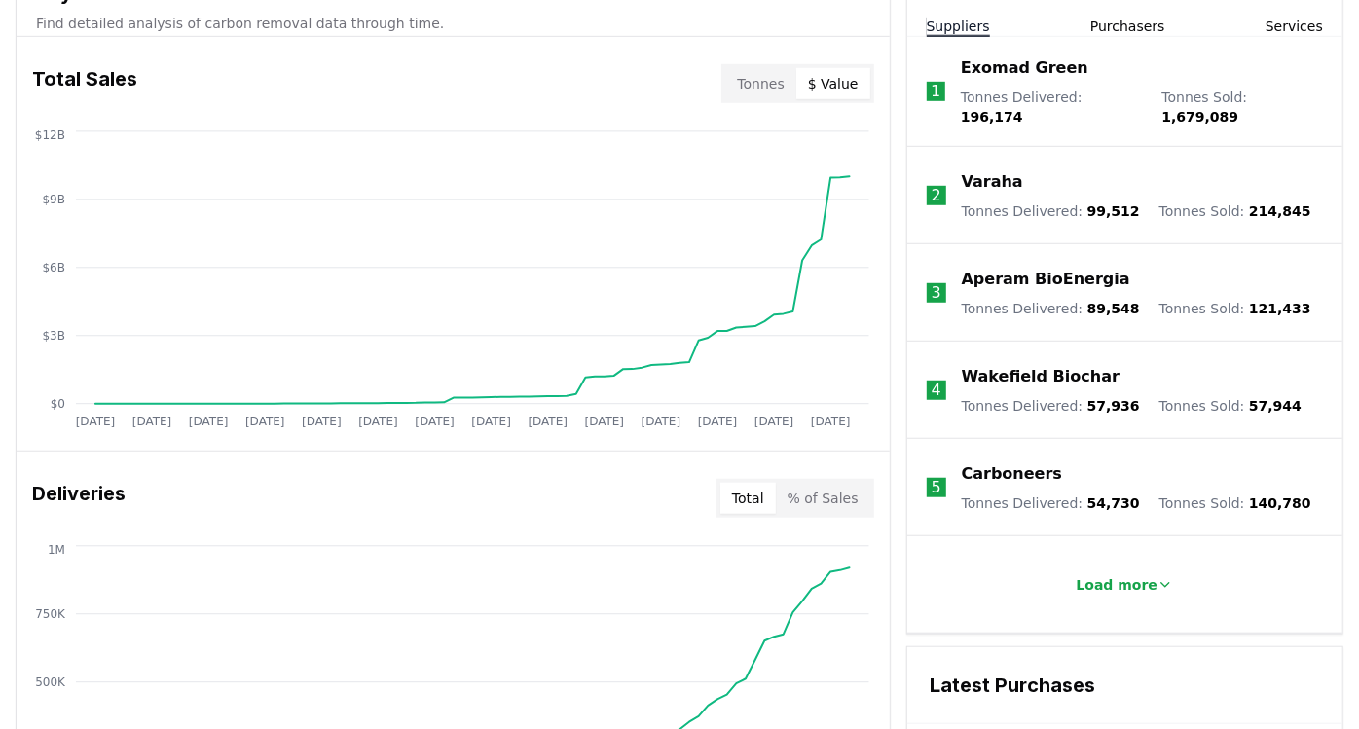
click at [834, 82] on button "$ Value" at bounding box center [833, 83] width 74 height 31
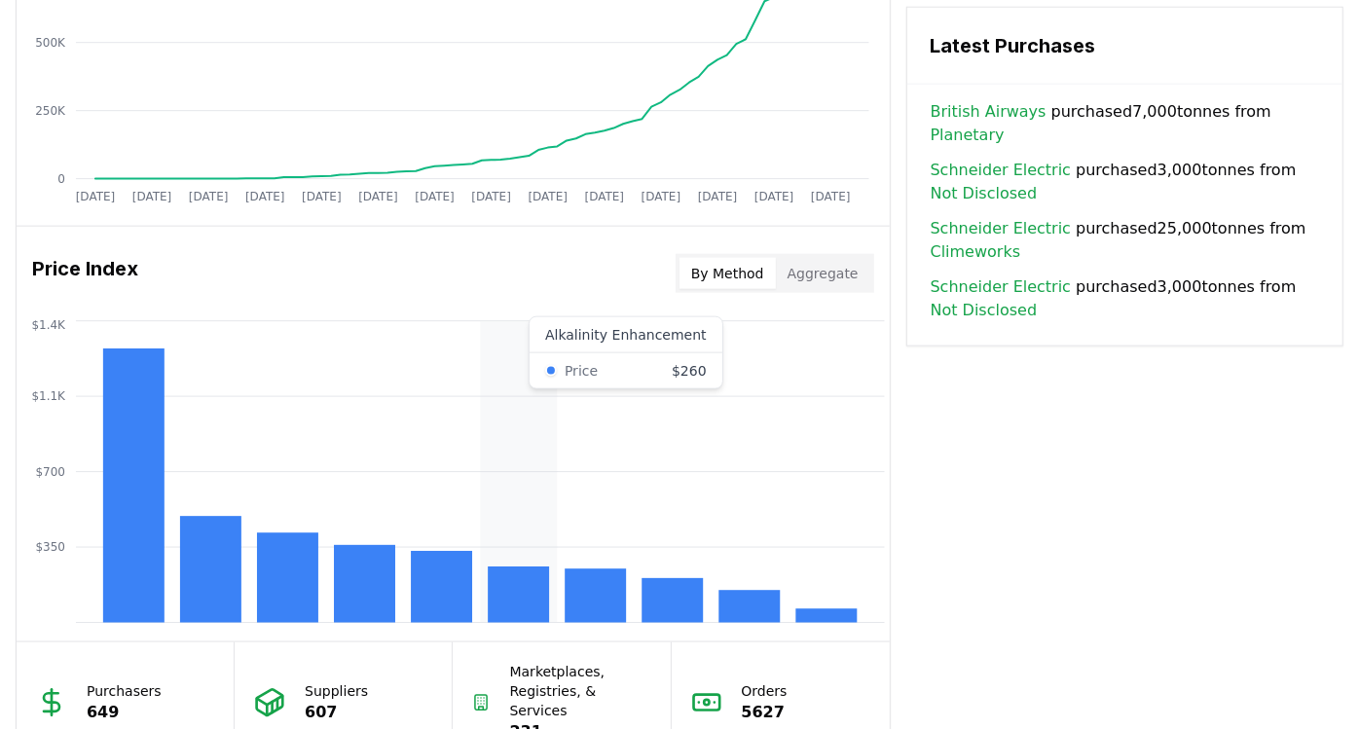
scroll to position [1514, 0]
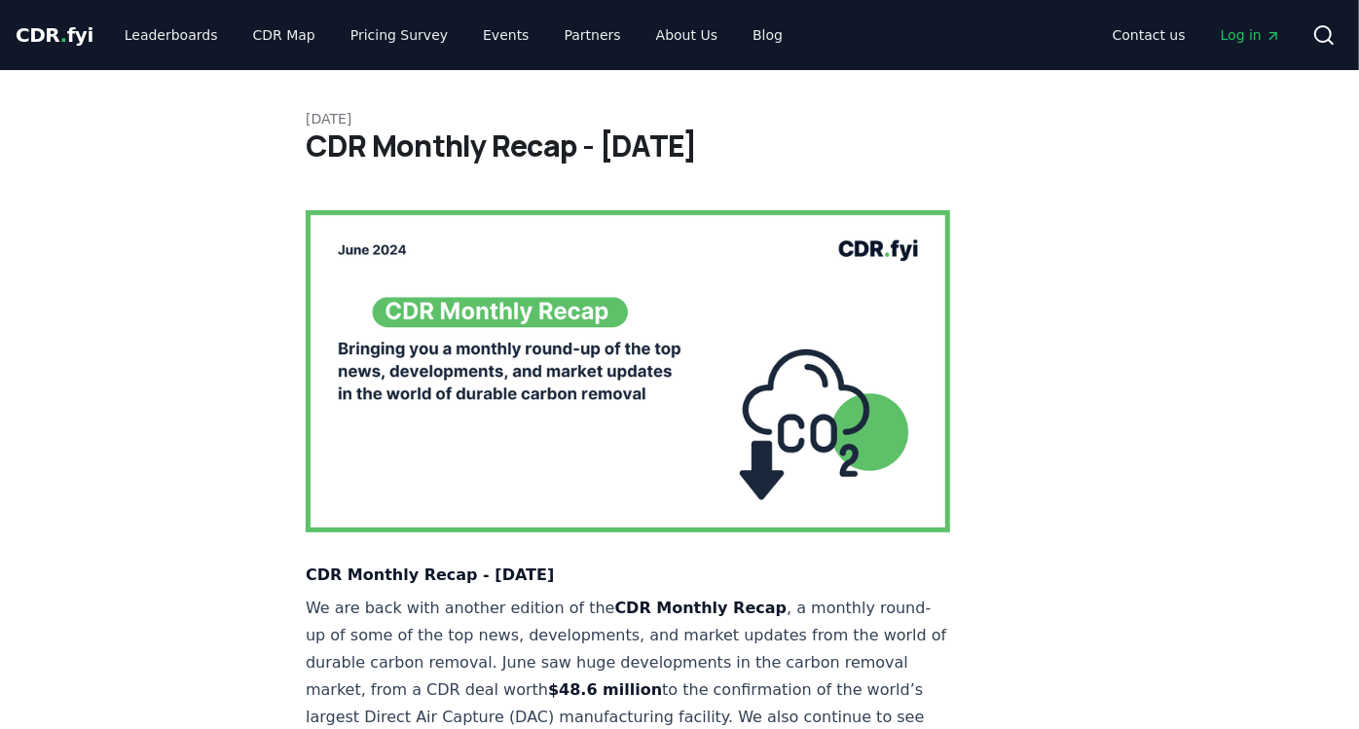
click at [60, 47] on span "CDR . fyi" at bounding box center [55, 34] width 78 height 23
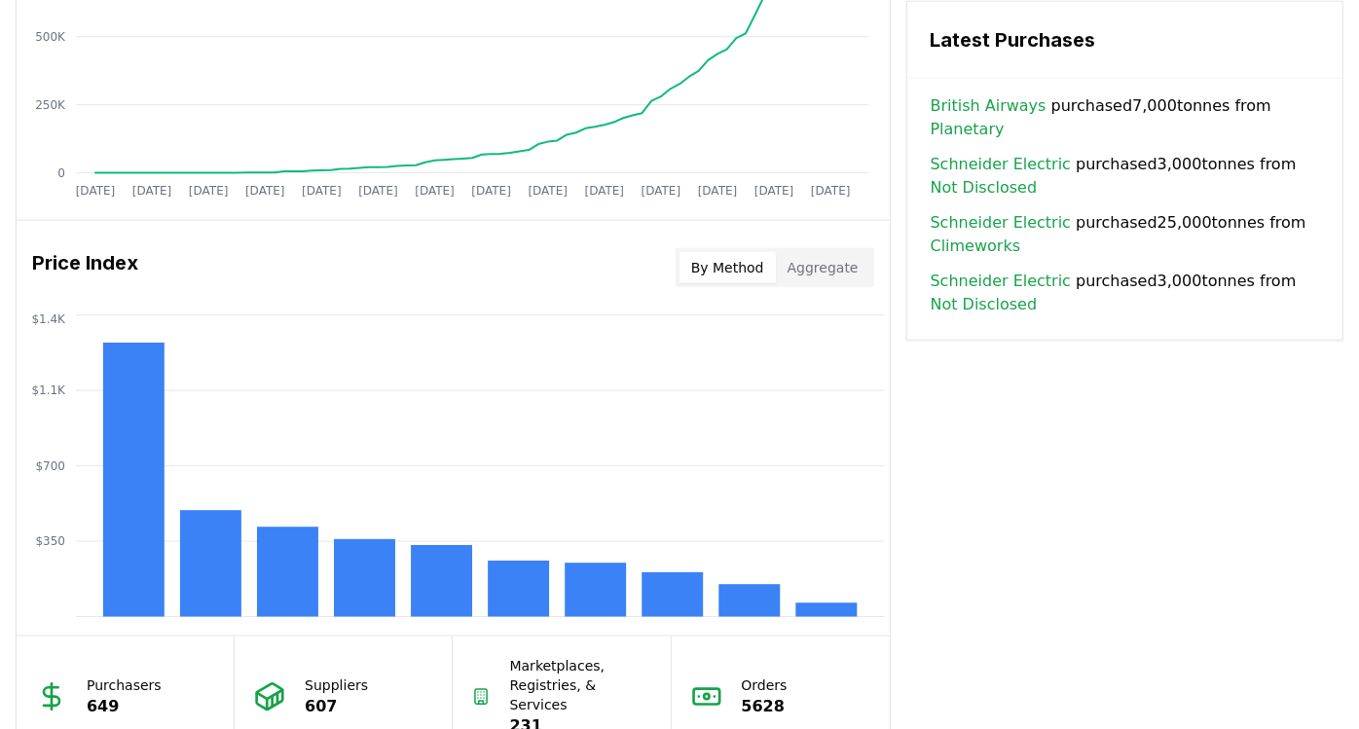
scroll to position [1190, 0]
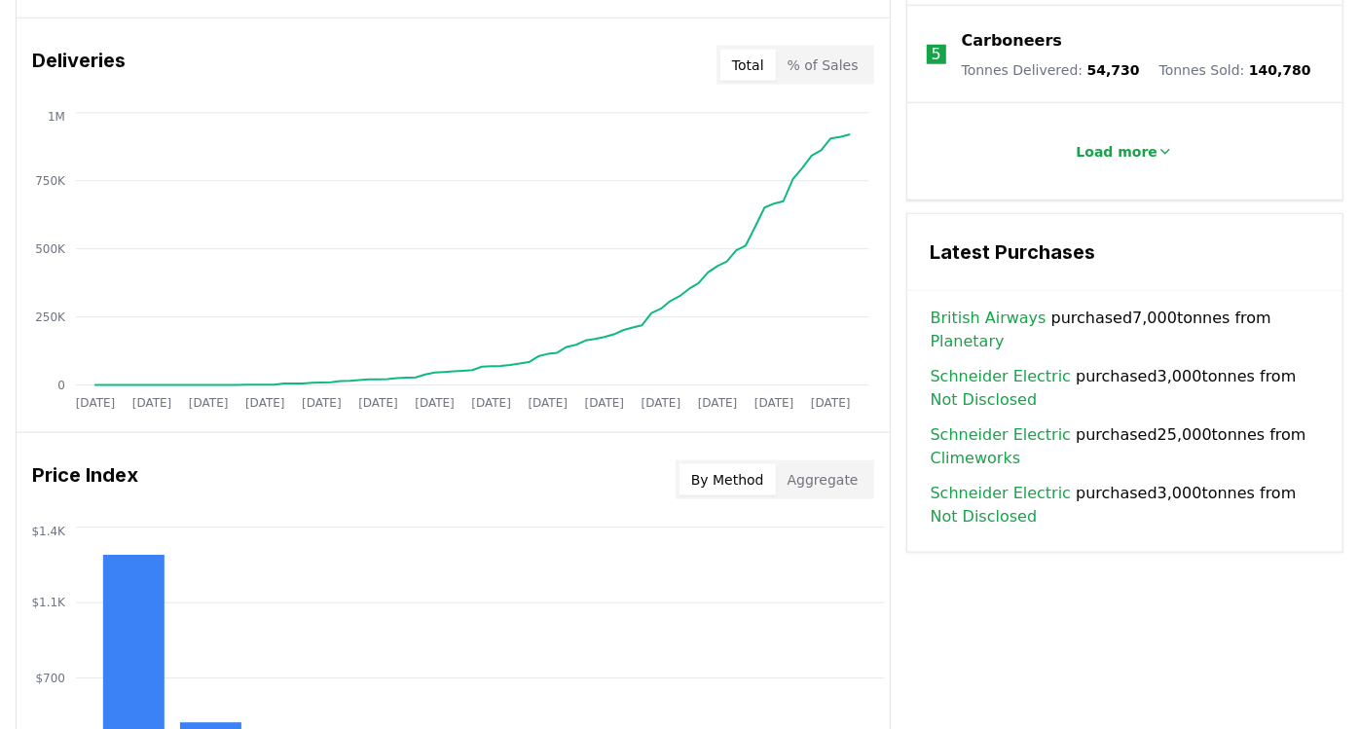
click at [838, 60] on button "% of Sales" at bounding box center [823, 65] width 94 height 31
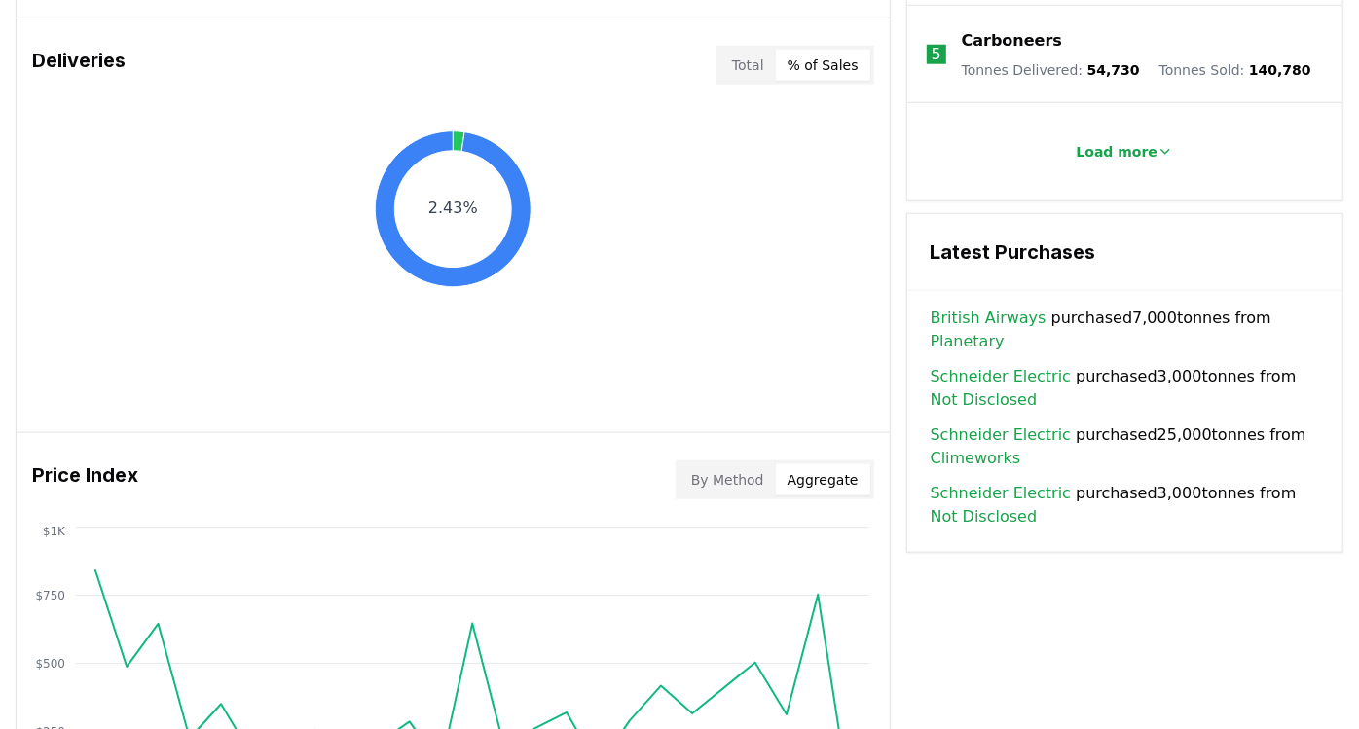
click at [817, 492] on button "Aggregate" at bounding box center [823, 479] width 94 height 31
click at [818, 491] on button "Aggregate" at bounding box center [823, 479] width 94 height 31
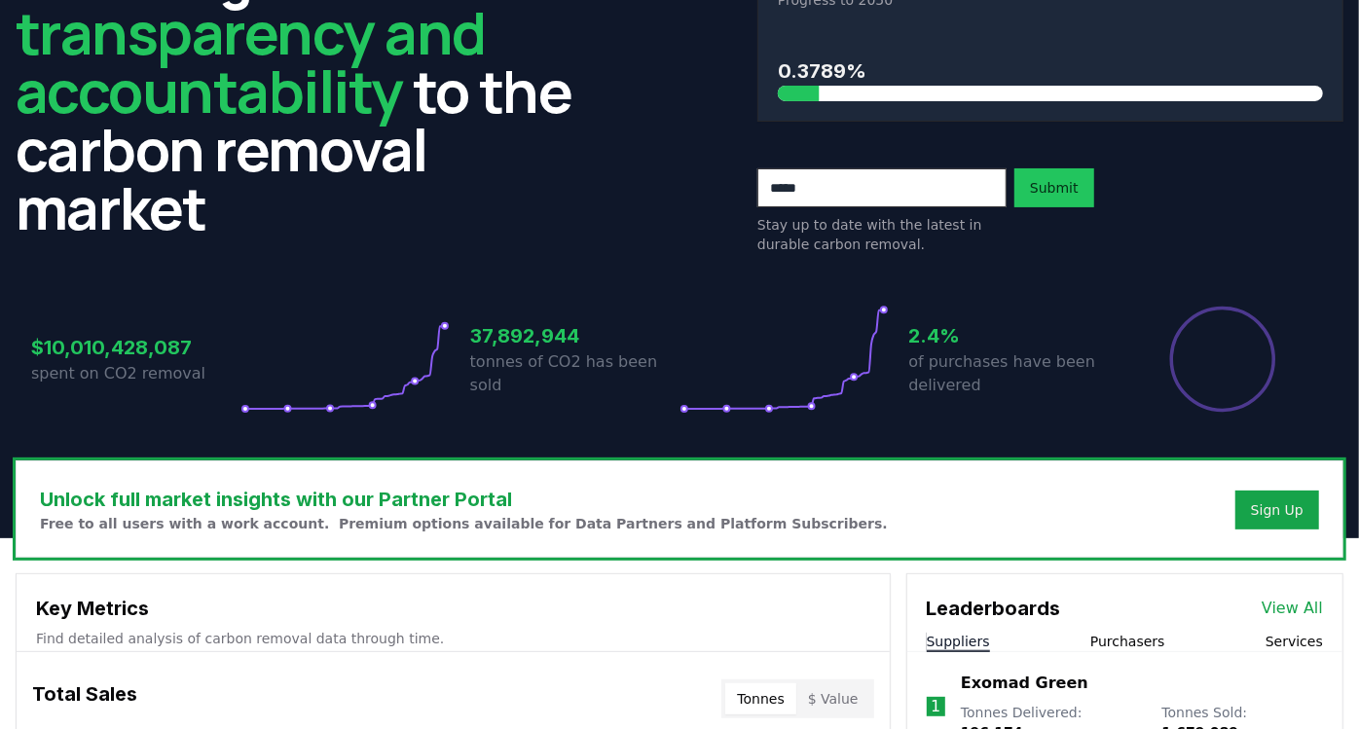
scroll to position [0, 0]
